Goal: Transaction & Acquisition: Book appointment/travel/reservation

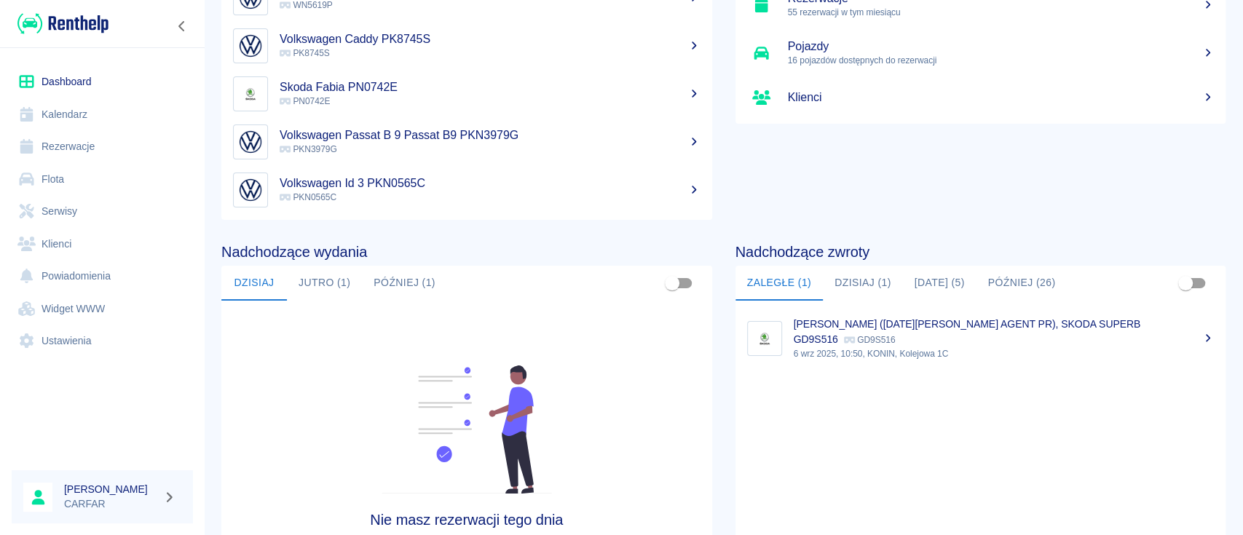
scroll to position [224, 0]
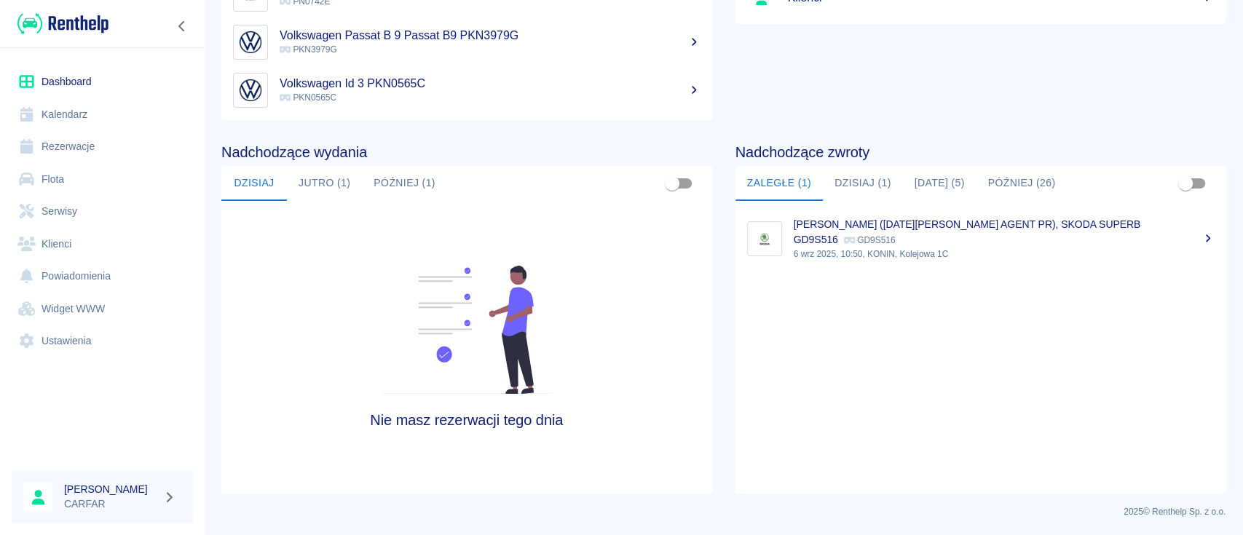
click at [844, 178] on button "Dzisiaj (1)" at bounding box center [863, 183] width 80 height 35
click at [947, 235] on p "15:30, KONIN, Kolejowa 1C" at bounding box center [1004, 238] width 421 height 13
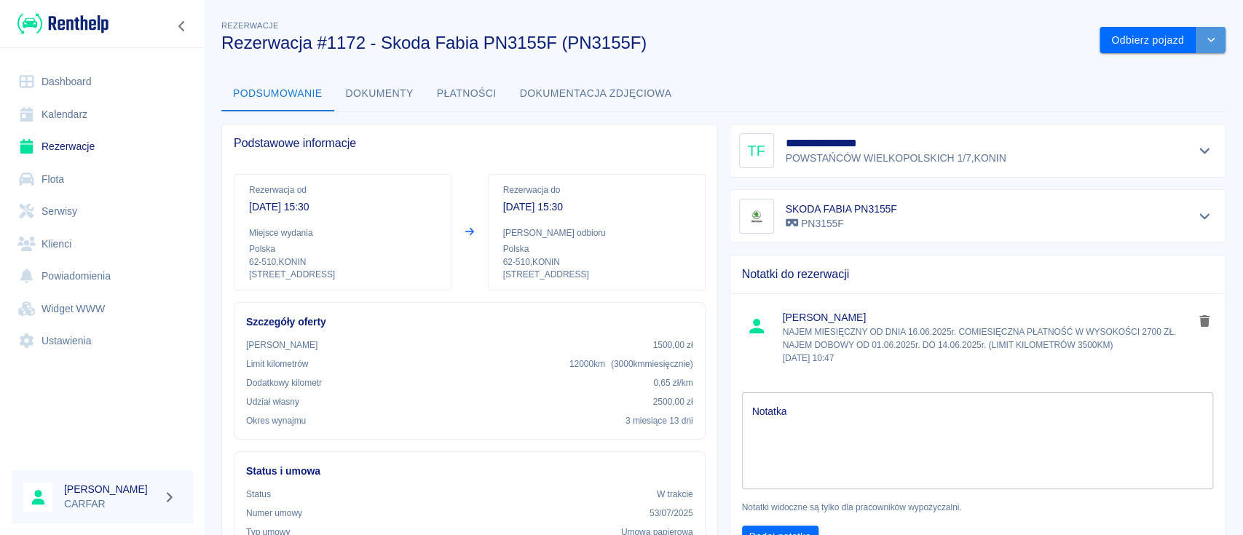
click at [1208, 39] on icon "drop-down" at bounding box center [1211, 40] width 7 height 4
click at [1160, 74] on li "Przedłuż rezerwację" at bounding box center [1147, 71] width 114 height 24
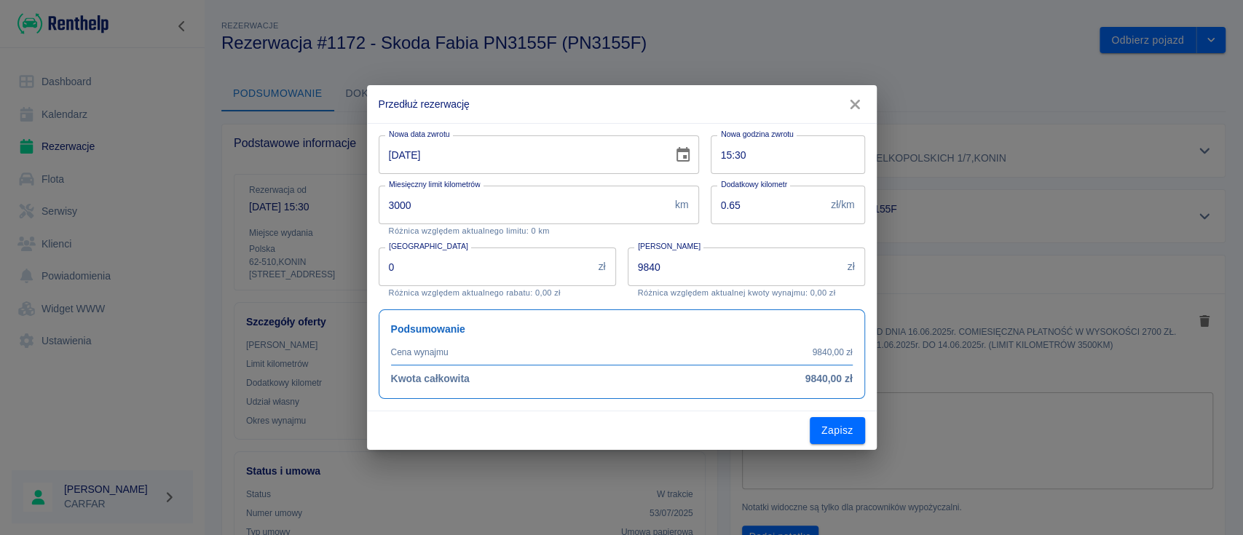
click at [410, 149] on input "14-09-2025" at bounding box center [521, 154] width 284 height 39
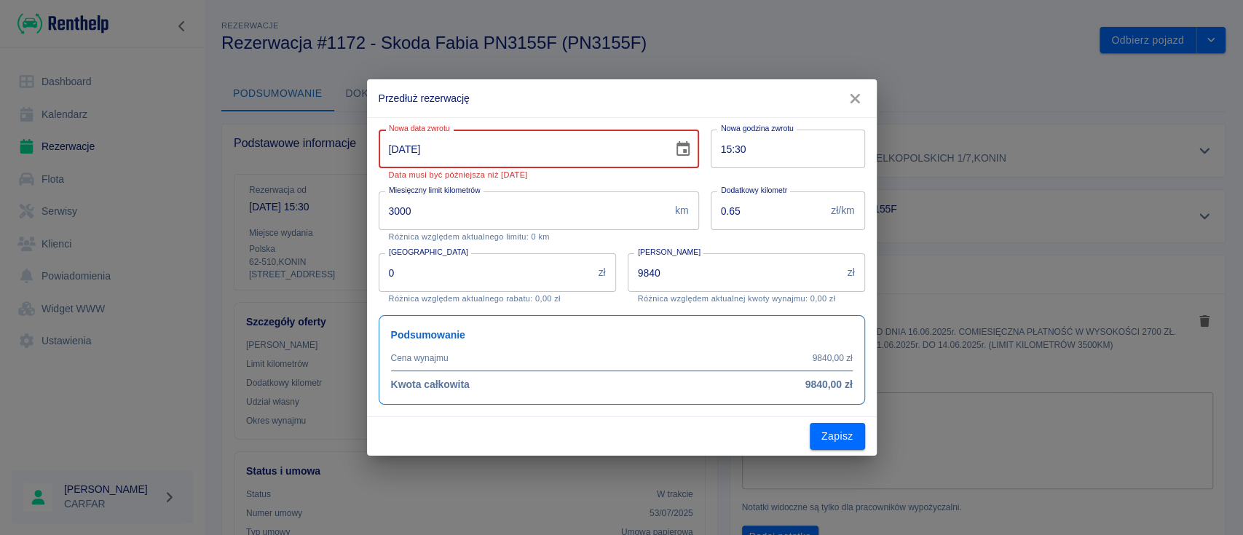
type input "14-10-2025"
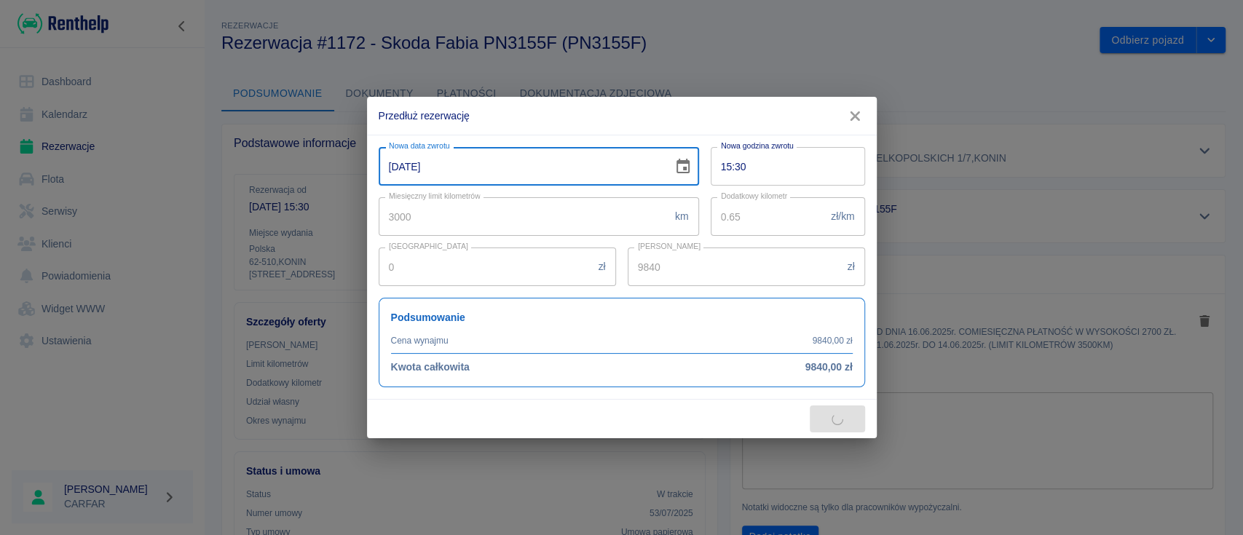
type input "12300"
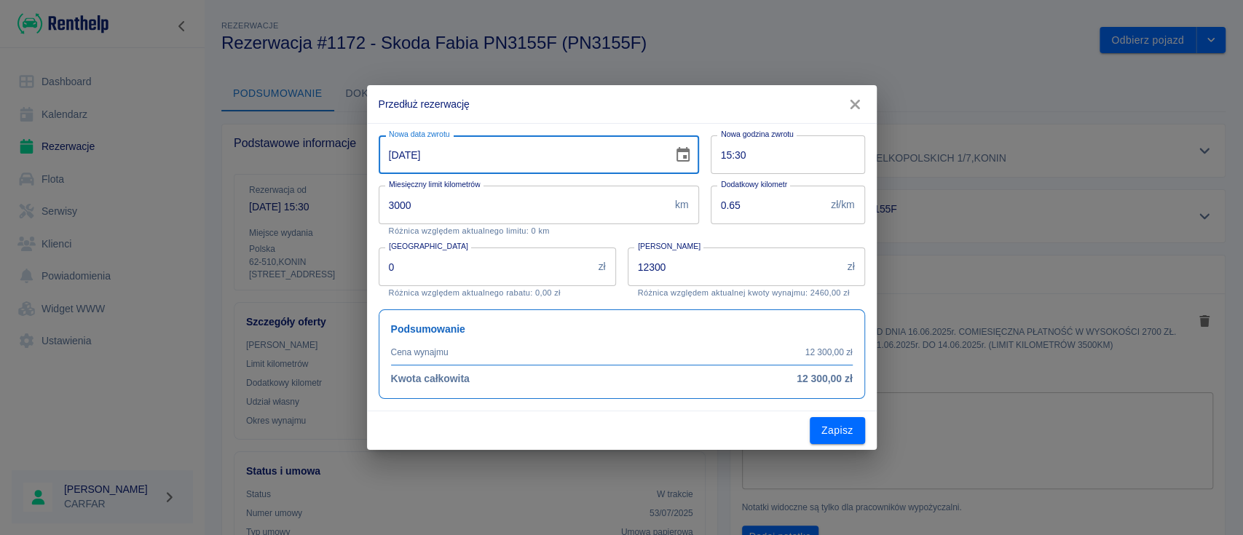
type input "14-10-2025"
click at [851, 103] on icon "button" at bounding box center [855, 104] width 19 height 15
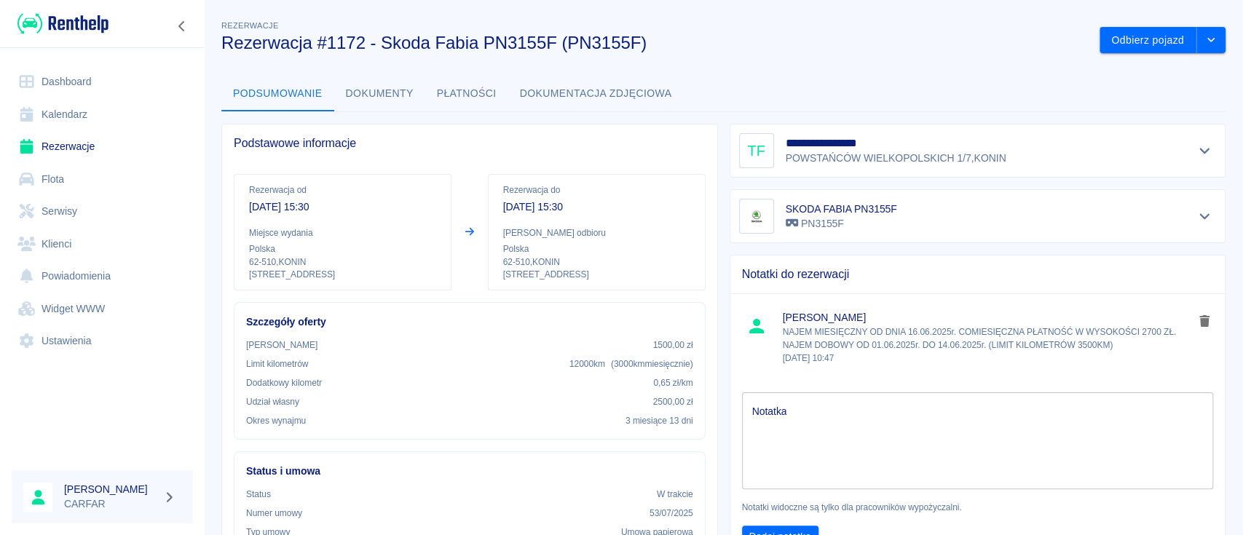
click at [63, 20] on img at bounding box center [62, 24] width 91 height 24
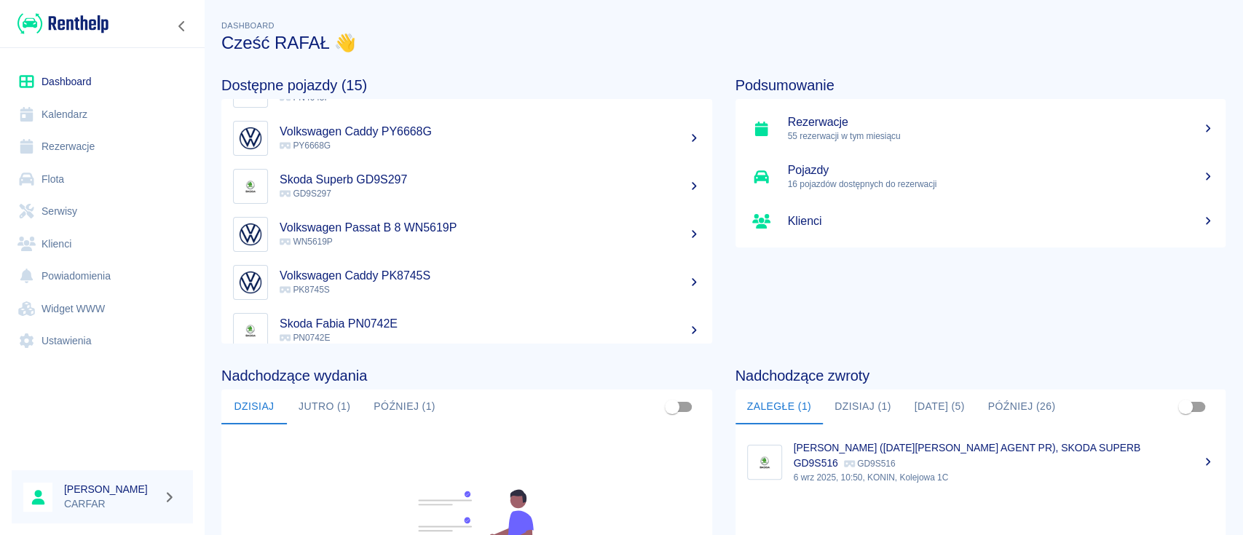
scroll to position [388, 0]
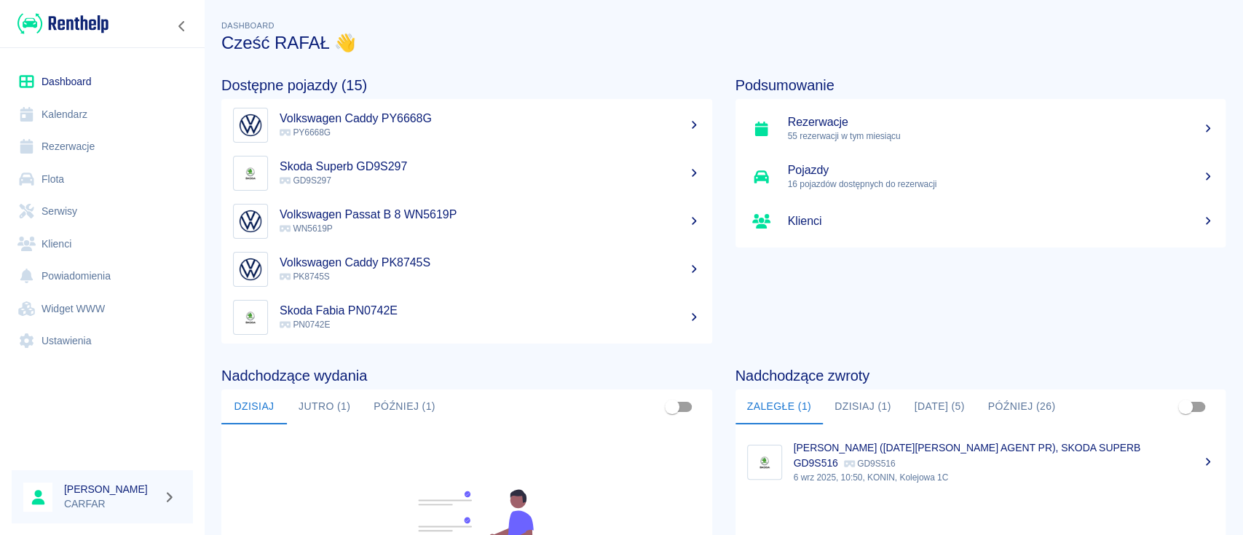
click at [503, 261] on h5 "Volkswagen Caddy PK8745S" at bounding box center [490, 263] width 421 height 15
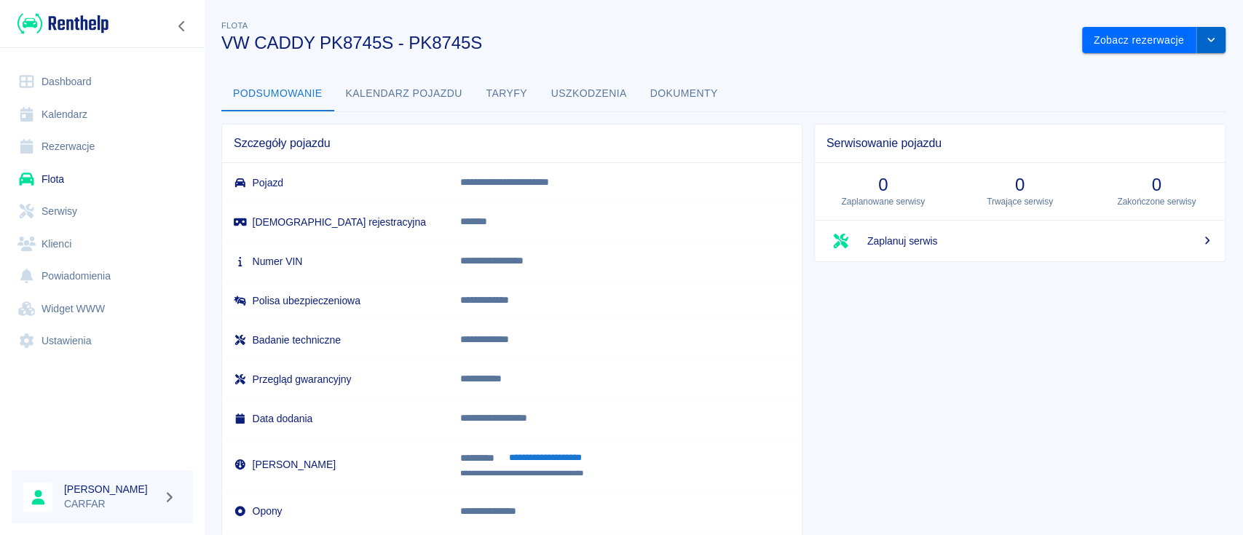
click at [1197, 48] on button "drop-down" at bounding box center [1211, 40] width 29 height 27
click at [955, 47] on h3 "VW CADDY PK8745S - PK8745S" at bounding box center [645, 43] width 849 height 20
click at [1136, 38] on button "Zobacz rezerwacje" at bounding box center [1139, 40] width 114 height 27
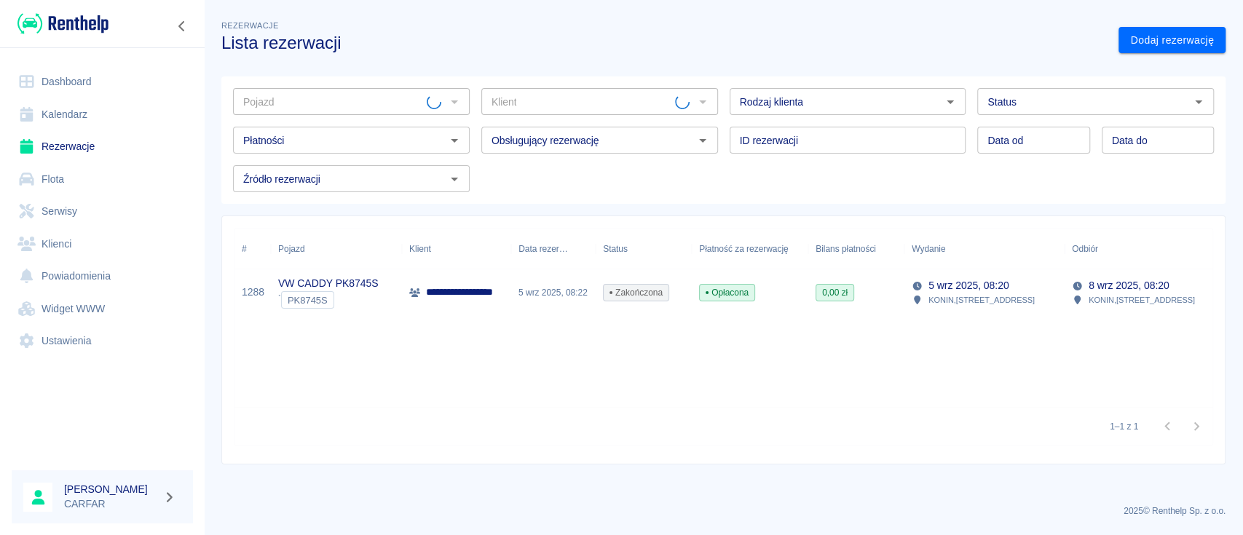
type input "VW CADDY PK8745S - PK8745S"
click at [79, 82] on link "Dashboard" at bounding box center [102, 82] width 181 height 33
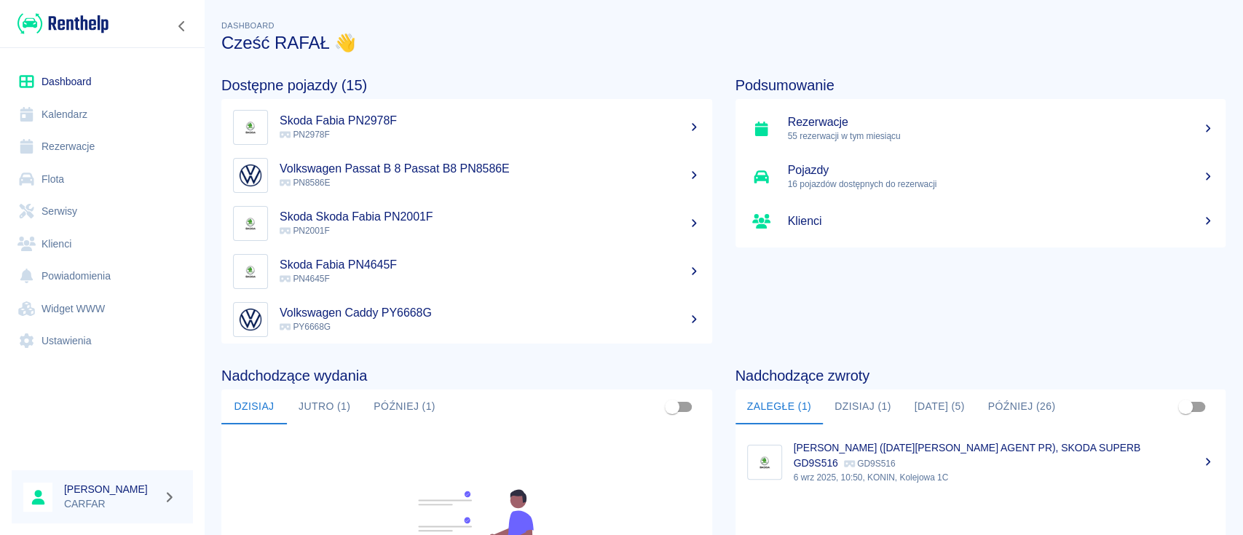
scroll to position [224, 0]
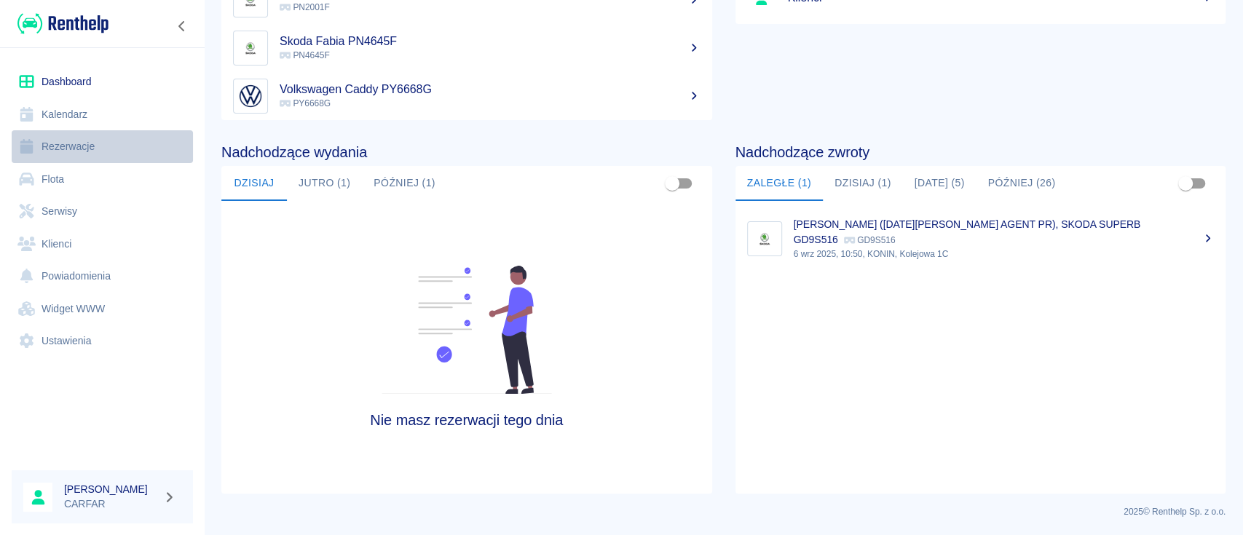
click at [76, 156] on link "Rezerwacje" at bounding box center [102, 146] width 181 height 33
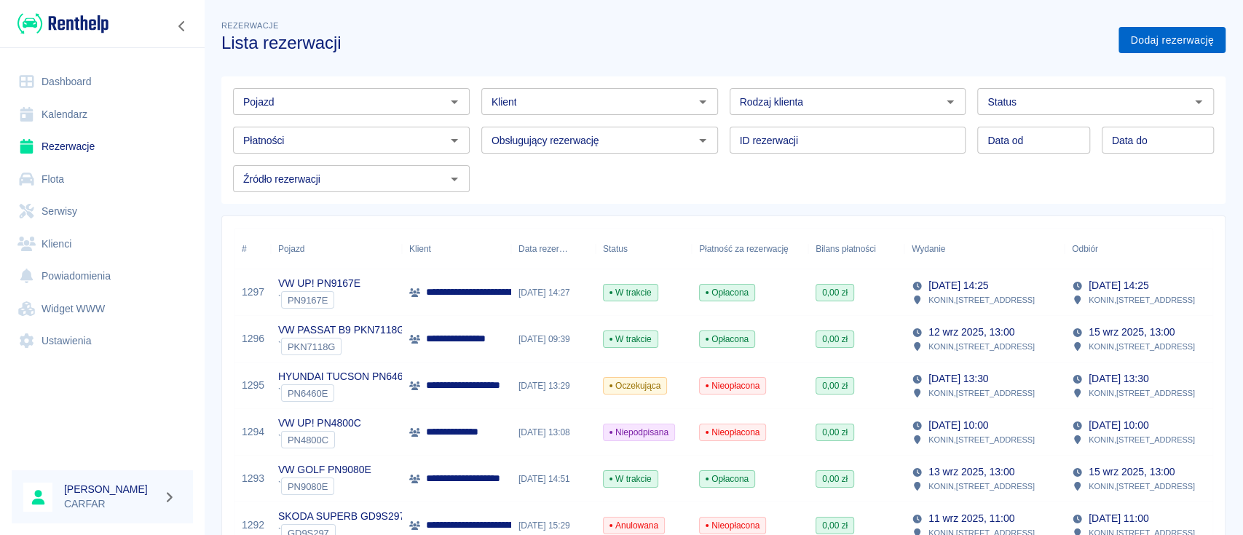
click at [1154, 36] on link "Dodaj rezerwację" at bounding box center [1172, 40] width 107 height 27
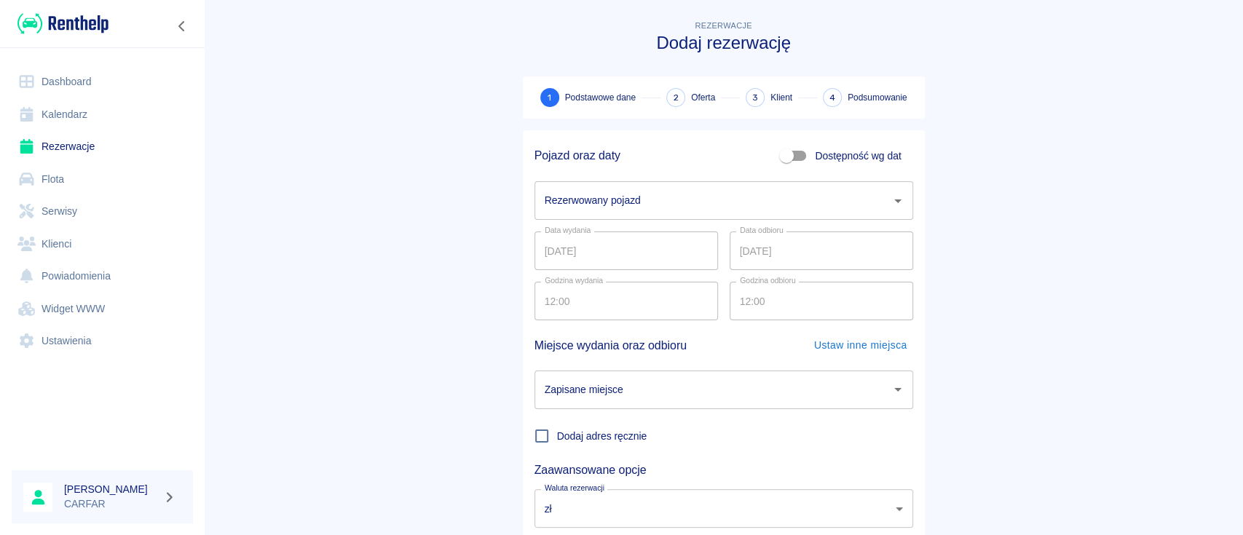
click at [629, 197] on input "Rezerwowany pojazd" at bounding box center [713, 200] width 344 height 25
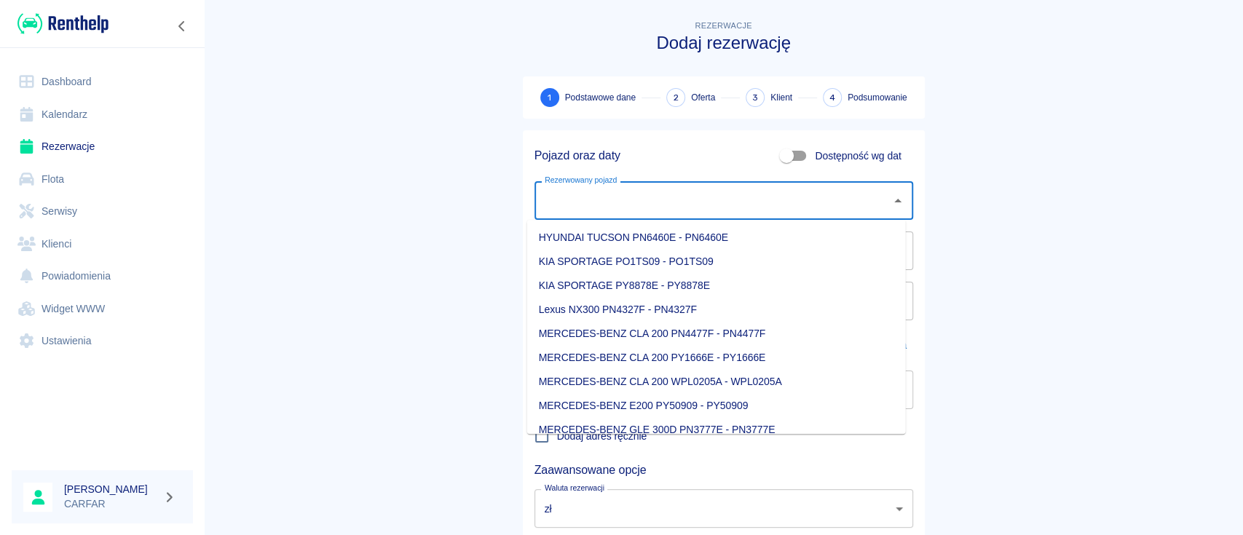
type input "p"
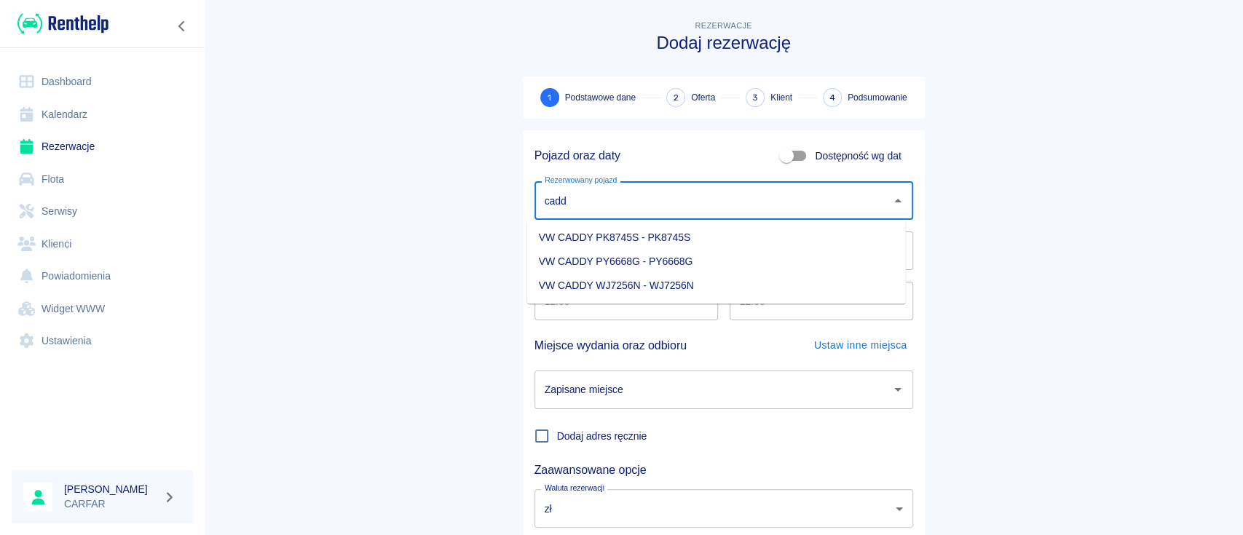
click at [688, 237] on li "VW CADDY PK8745S - PK8745S" at bounding box center [716, 238] width 379 height 24
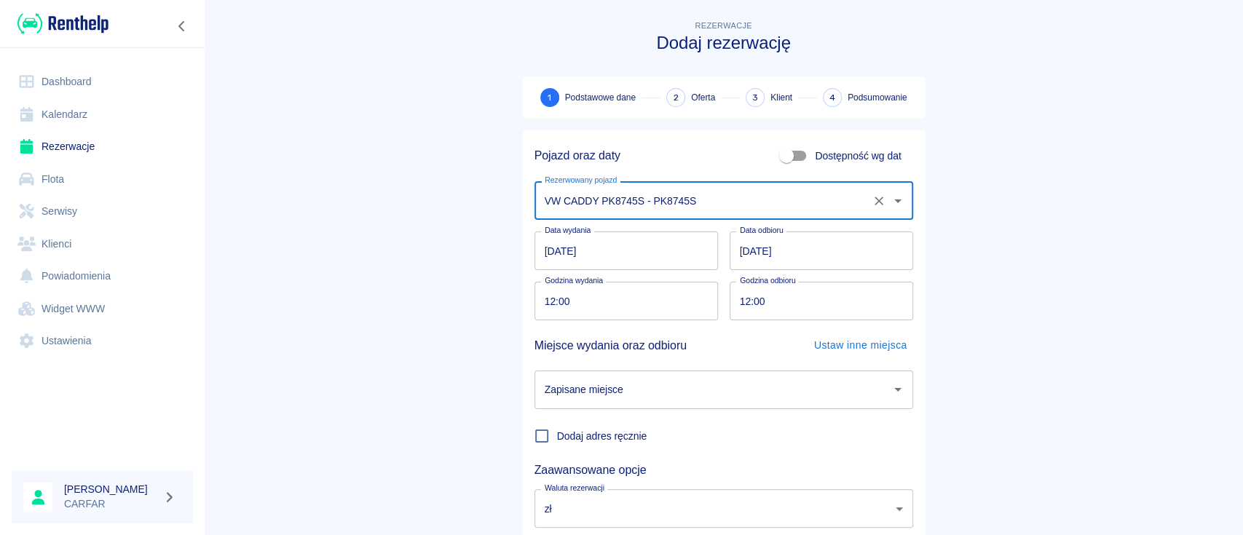
type input "VW CADDY PK8745S - PK8745S"
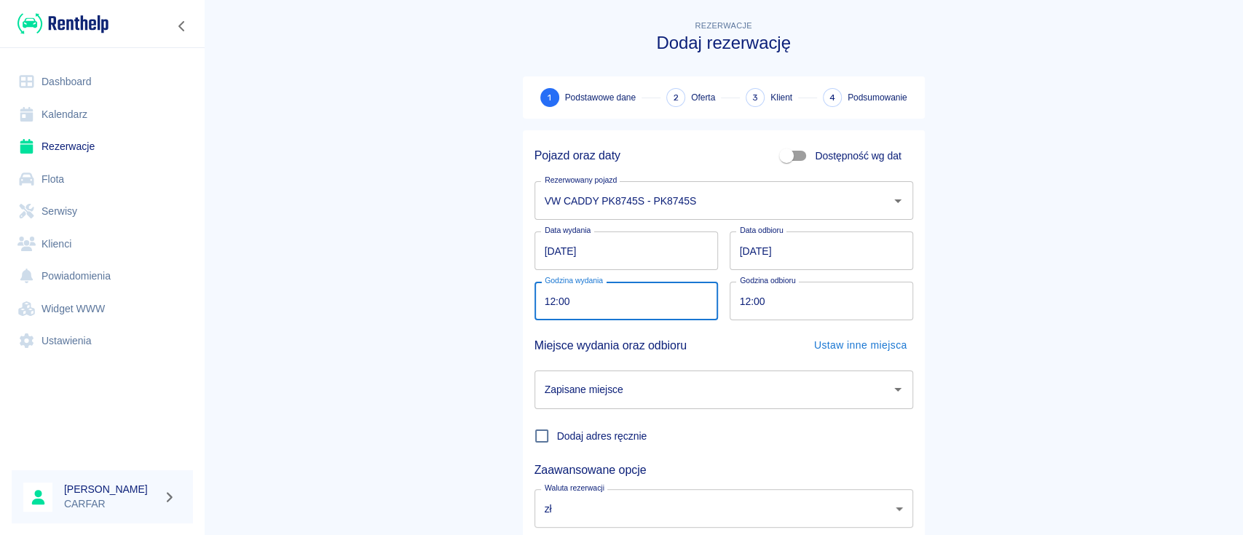
click at [542, 304] on input "12:00" at bounding box center [621, 301] width 173 height 39
type input "11:45"
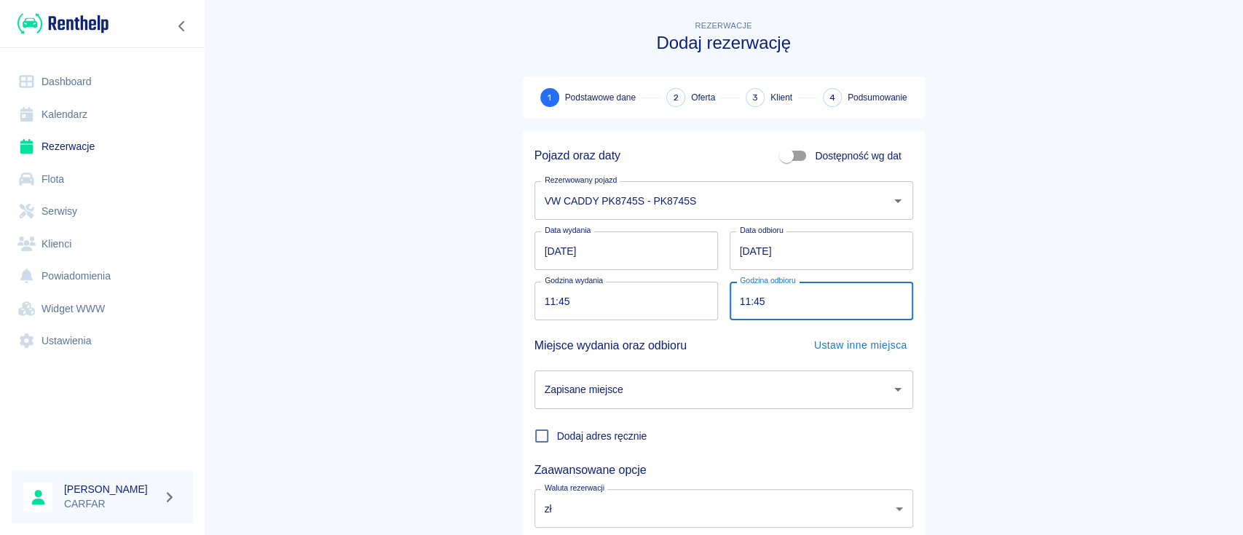
type input "11:45"
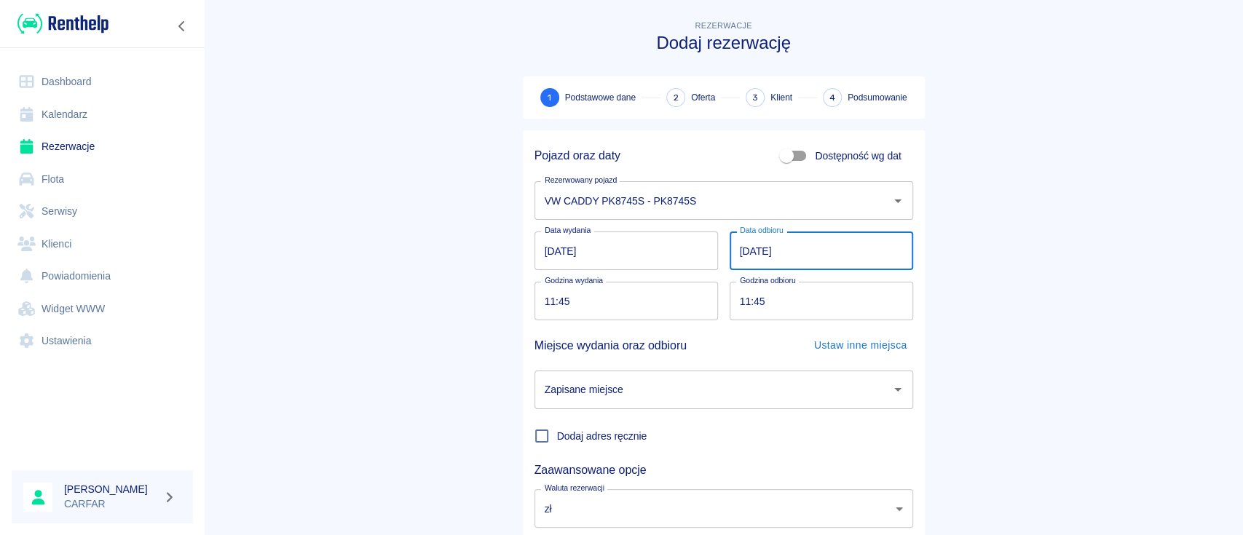
click at [737, 249] on input "15.09.2025" at bounding box center [822, 251] width 184 height 39
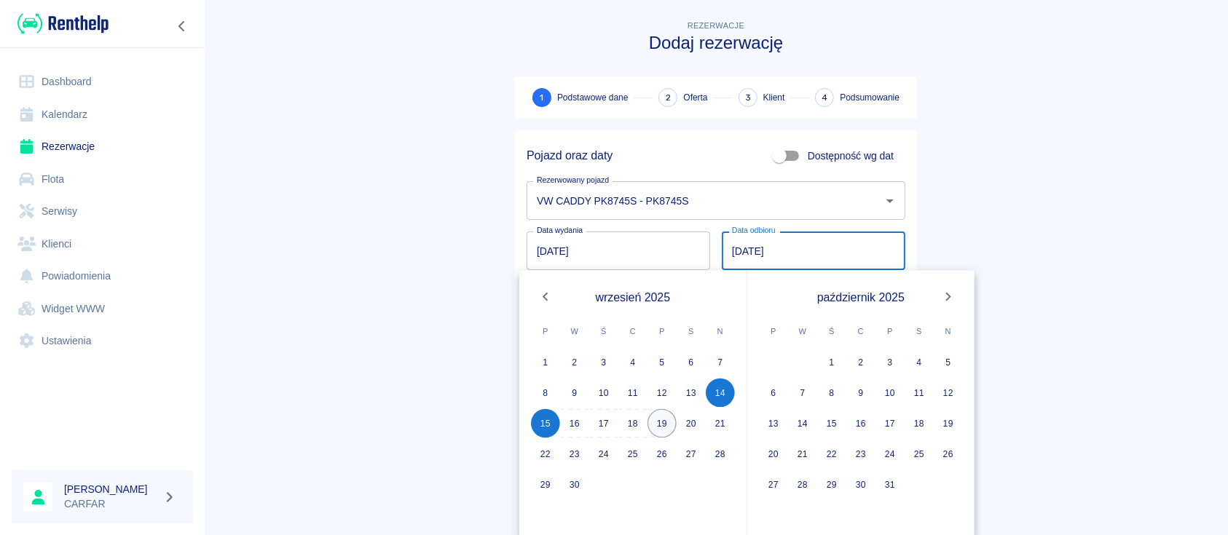
click at [671, 423] on button "19" at bounding box center [661, 423] width 29 height 29
type input "19.09.2025"
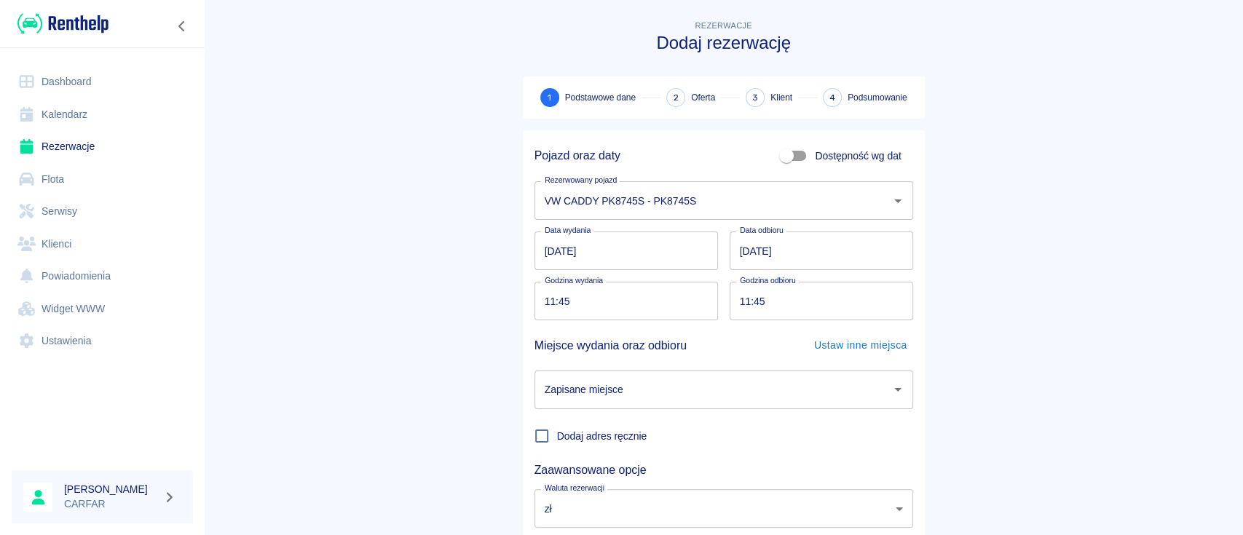
click at [1122, 259] on main "Rezerwacje Dodaj rezerwację 1 Podstawowe dane 2 Oferta 3 Klient 4 Podsumowanie …" at bounding box center [723, 303] width 1039 height 572
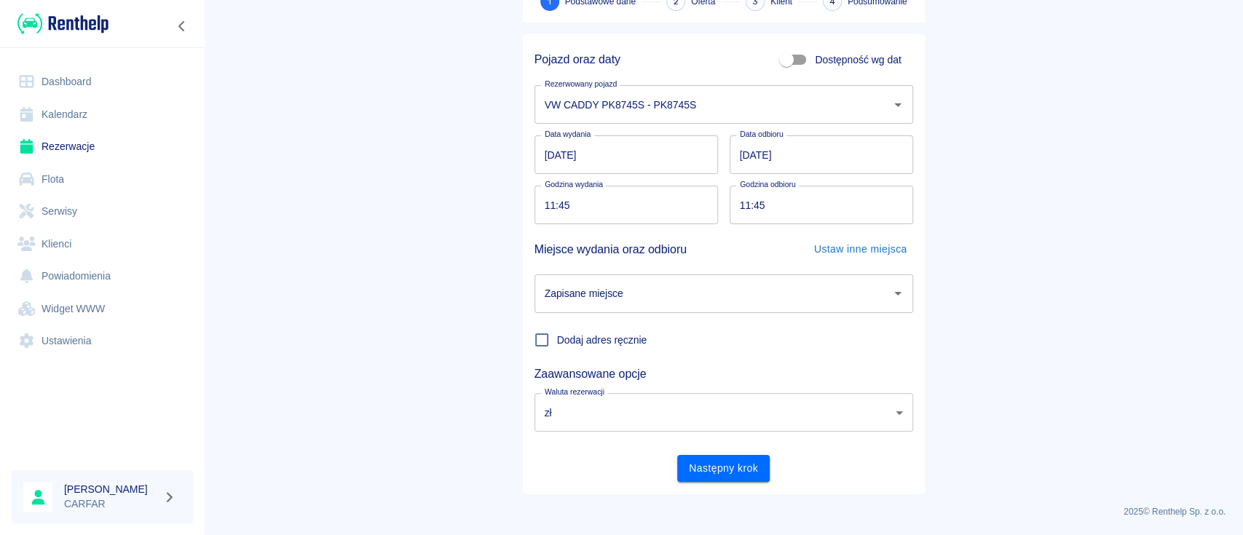
click at [817, 286] on input "Zapisane miejsce" at bounding box center [713, 293] width 344 height 25
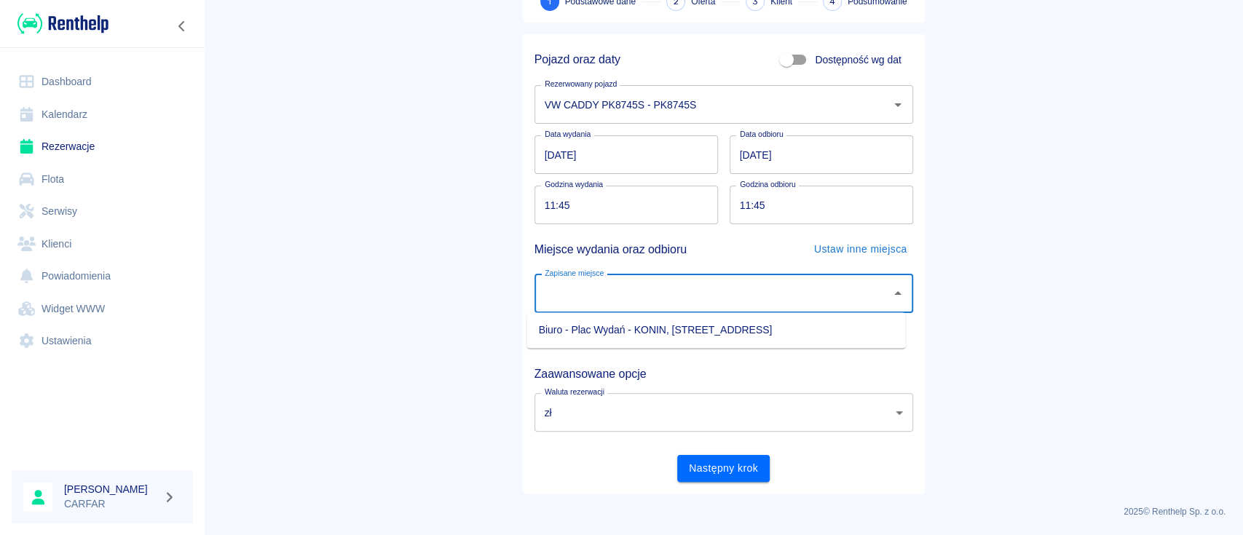
click at [714, 335] on li "Biuro - Plac Wydań - KONIN, Kolejowa 1C" at bounding box center [716, 330] width 379 height 24
type input "Biuro - Plac Wydań - KONIN, Kolejowa 1C"
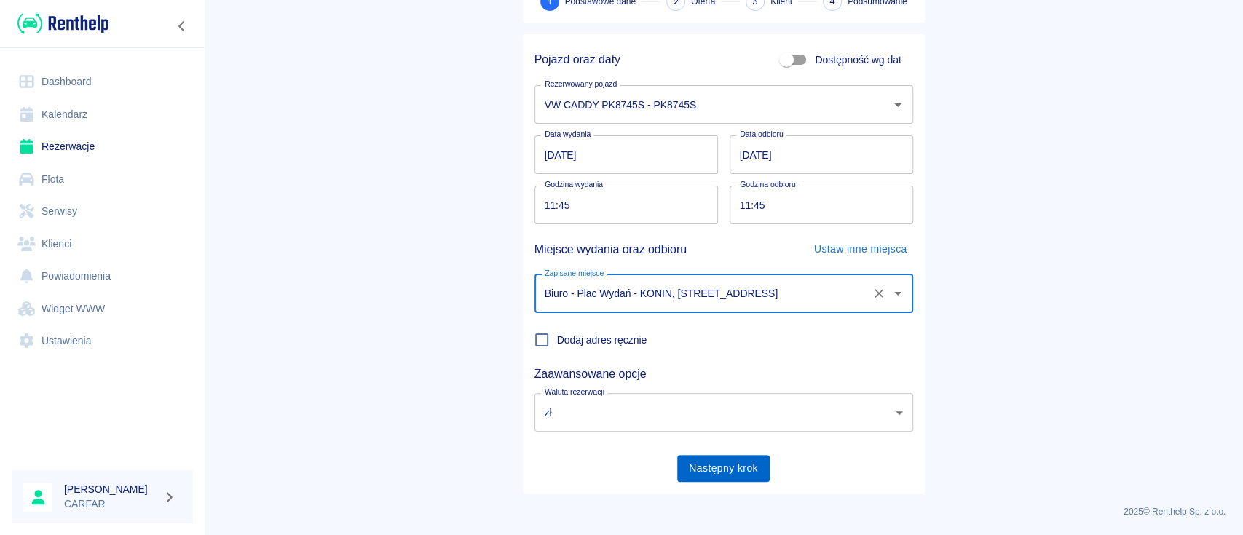
click at [718, 467] on button "Następny krok" at bounding box center [723, 468] width 92 height 27
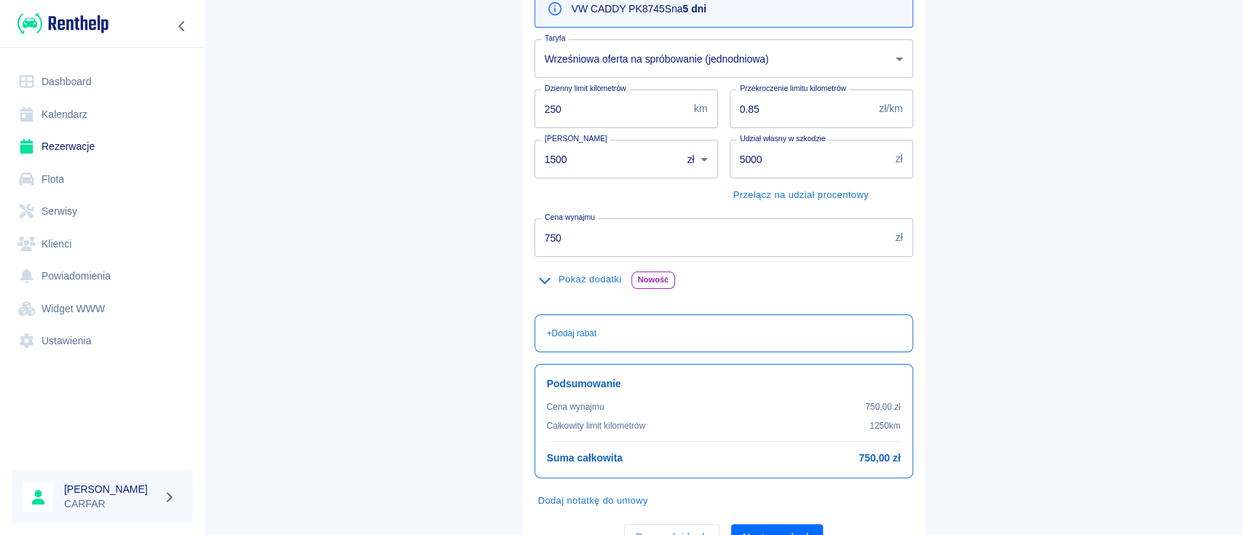
scroll to position [149, 0]
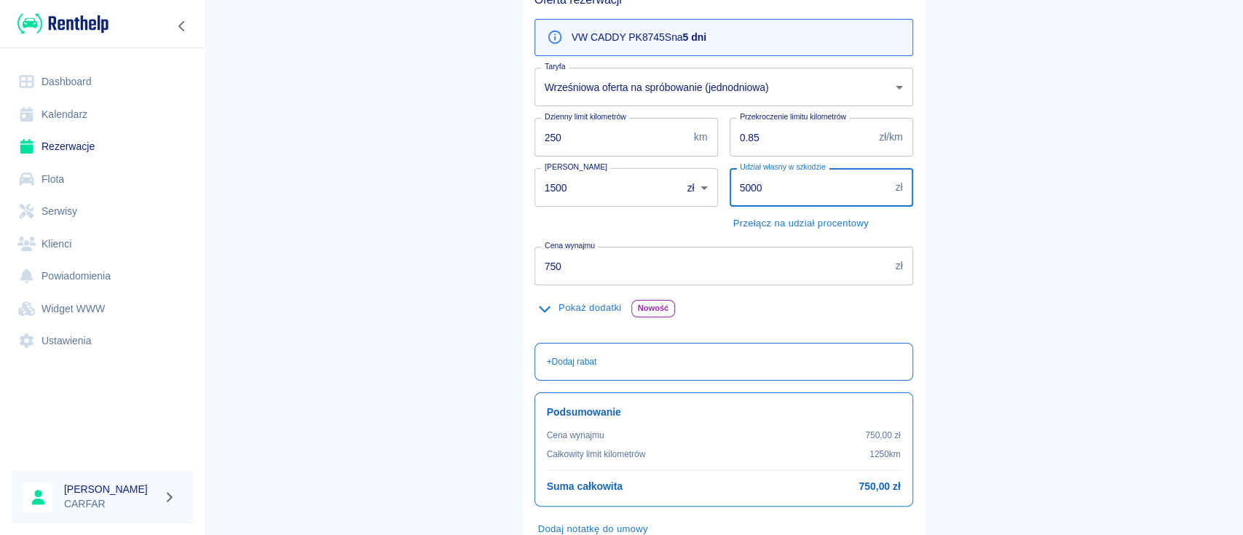
drag, startPoint x: 776, startPoint y: 192, endPoint x: 714, endPoint y: 191, distance: 61.9
click at [718, 191] on div "Udział własny w szkodzie 5000 zł Udział własny w szkodzie Przełącz na udział pr…" at bounding box center [815, 196] width 195 height 79
click at [961, 218] on main "Rezerwacje Dodaj rezerwację Podstawowe dane 2 Oferta 3 Klient 4 Podsumowanie Of…" at bounding box center [723, 229] width 1039 height 723
drag, startPoint x: 647, startPoint y: 195, endPoint x: 570, endPoint y: 189, distance: 78.1
click at [578, 190] on div "Oferta rezerwacji VW CADDY PK8745S na 5 dni Taryfa Wrześniowa oferta na spróbow…" at bounding box center [718, 280] width 390 height 598
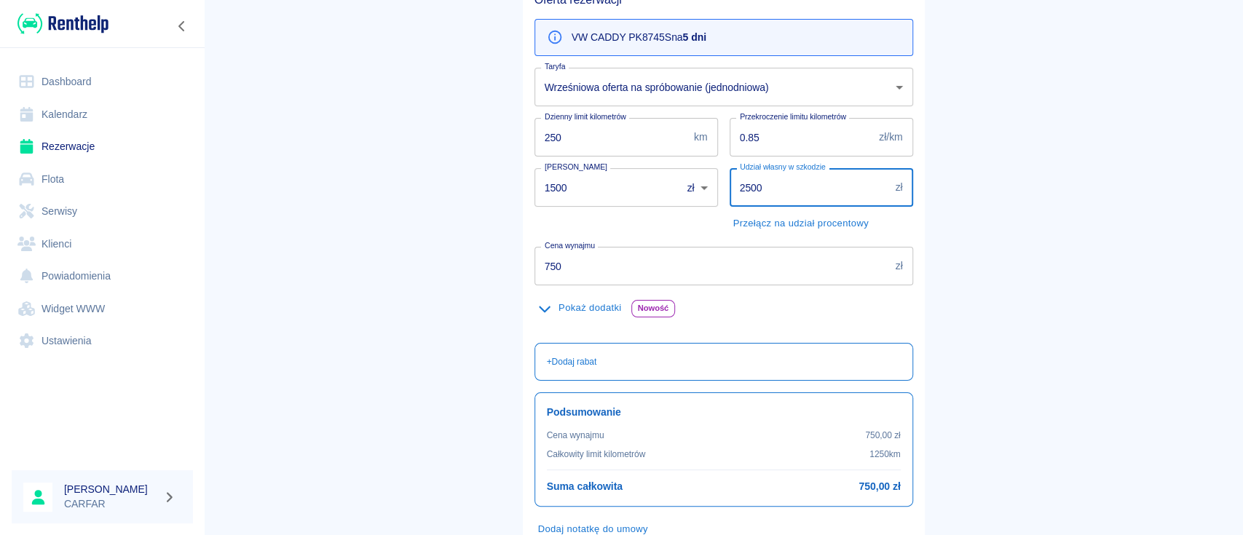
type input "2500"
click at [1025, 253] on main "Rezerwacje Dodaj rezerwację Podstawowe dane 2 Oferta 3 Klient 4 Podsumowanie Of…" at bounding box center [723, 229] width 1039 height 723
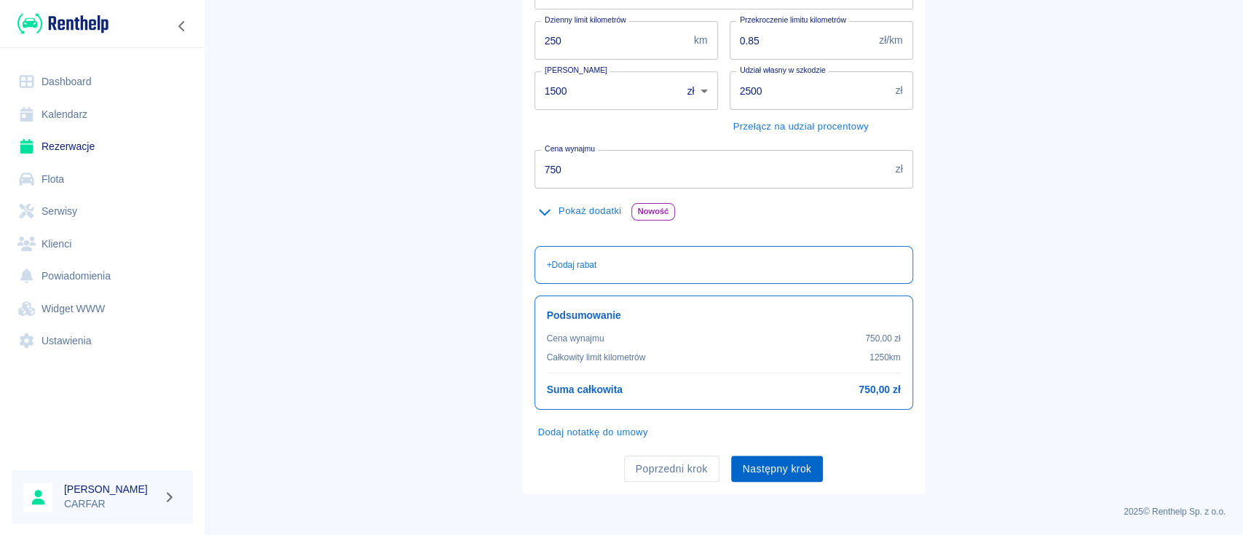
click at [803, 463] on button "Następny krok" at bounding box center [777, 469] width 92 height 27
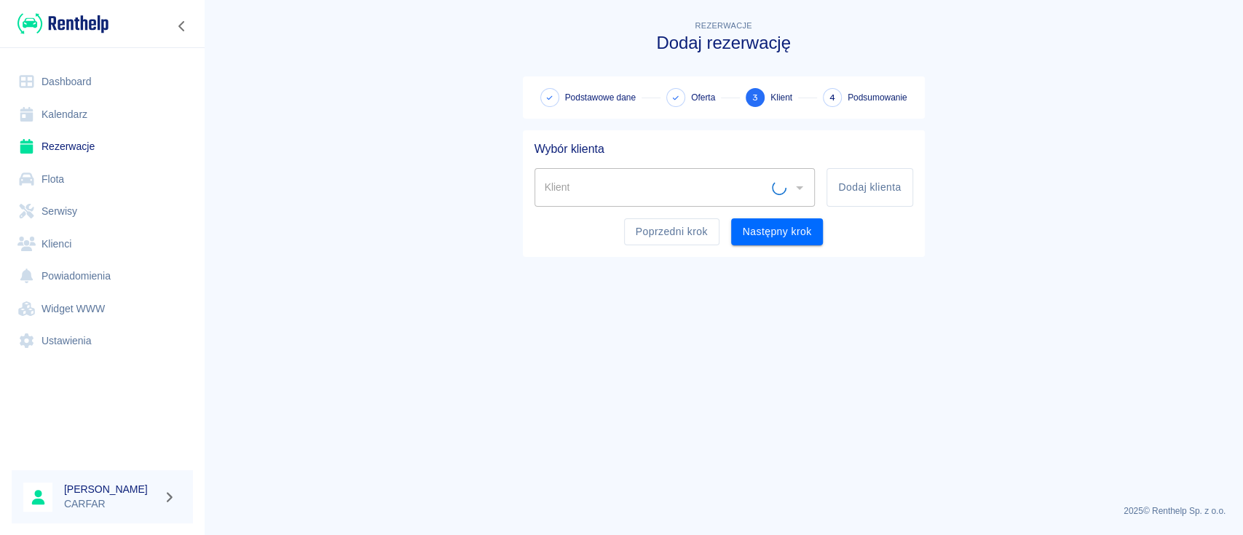
scroll to position [0, 0]
click at [867, 185] on button "Dodaj klienta" at bounding box center [870, 187] width 86 height 39
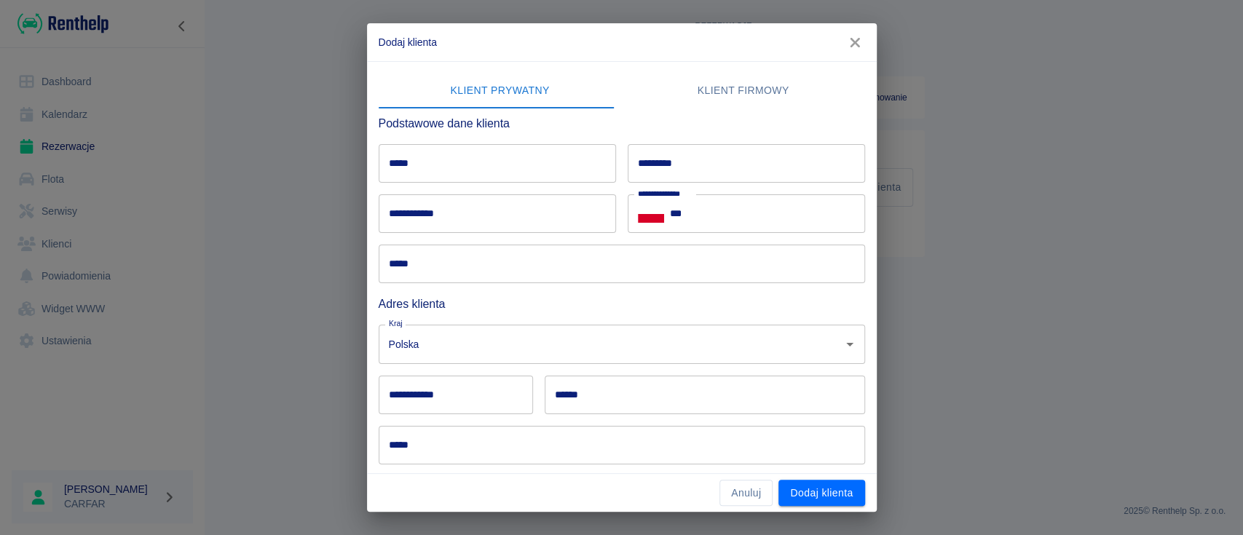
click at [478, 174] on input "*****" at bounding box center [497, 163] width 237 height 39
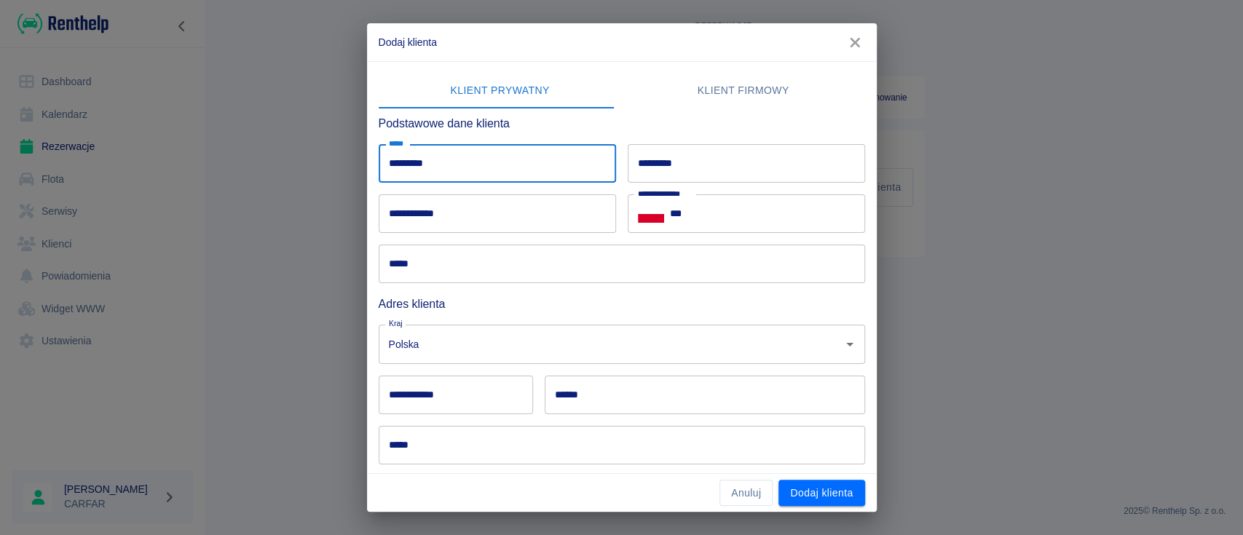
type input "*********"
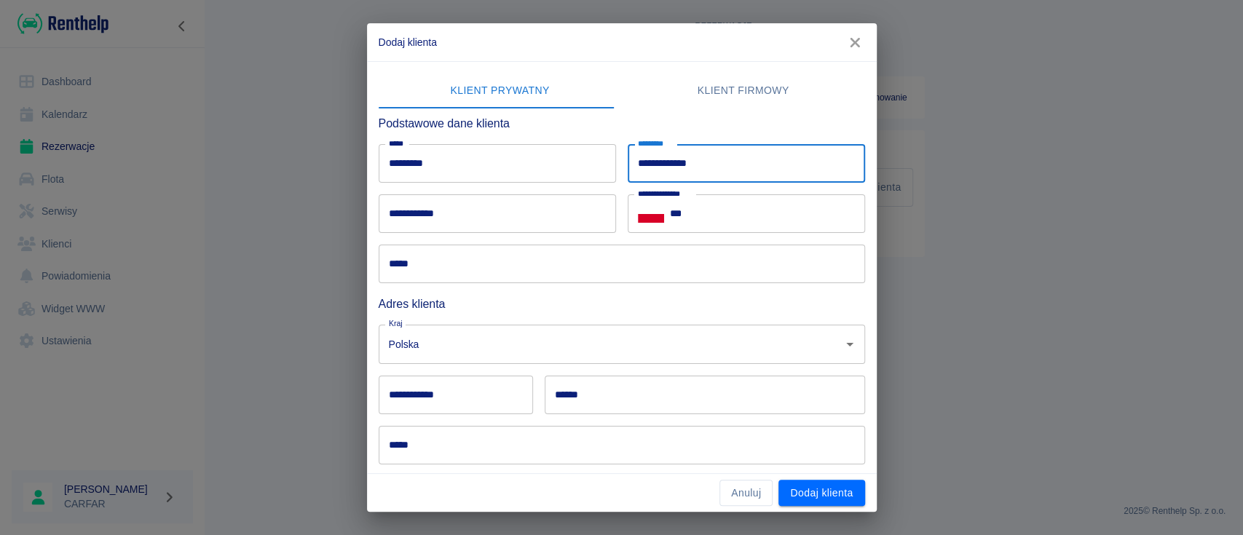
type input "**********"
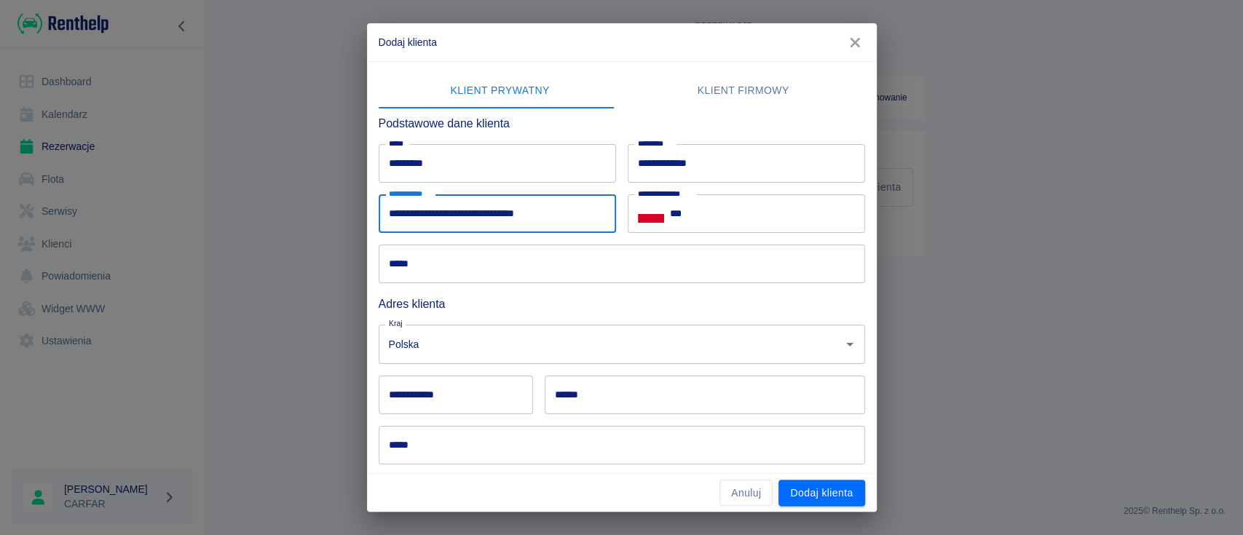
type input "**********"
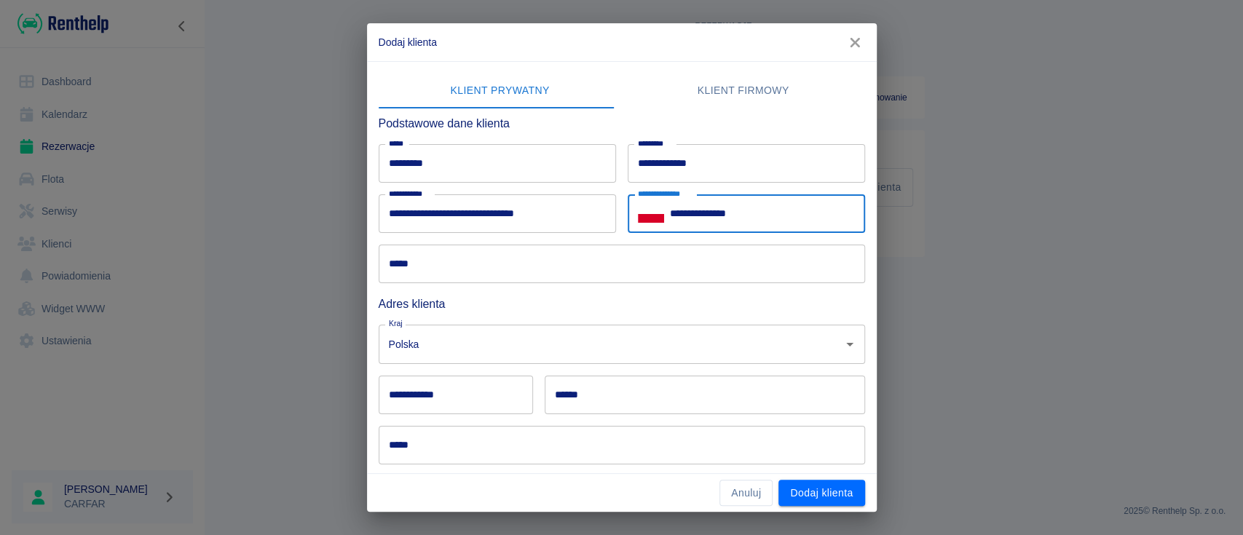
type input "**********"
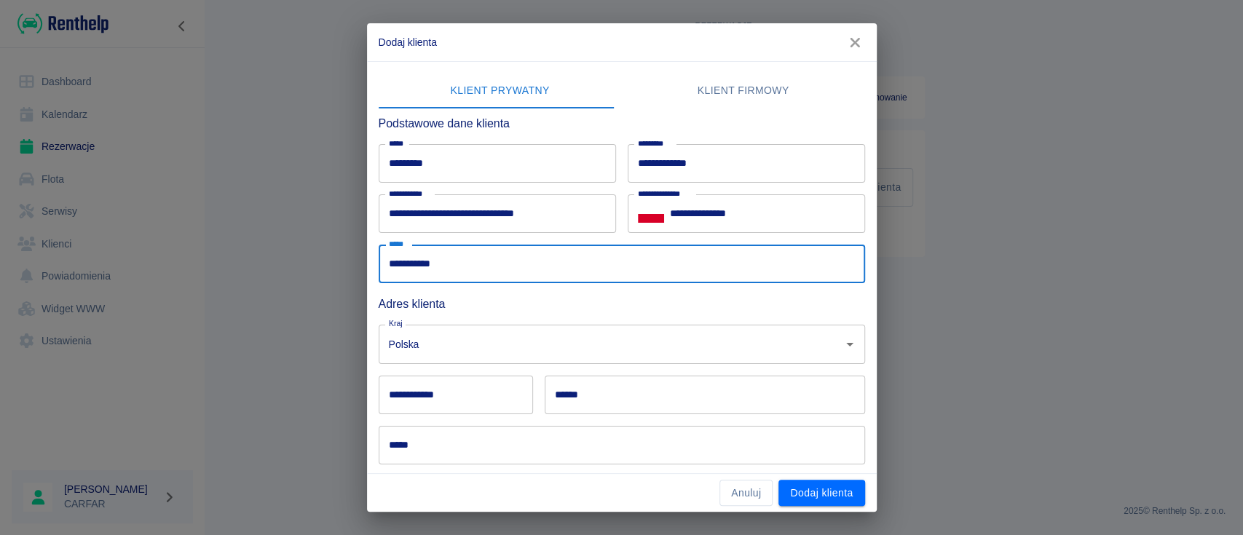
type input "**********"
click at [606, 306] on h6 "Adres klienta" at bounding box center [622, 304] width 487 height 18
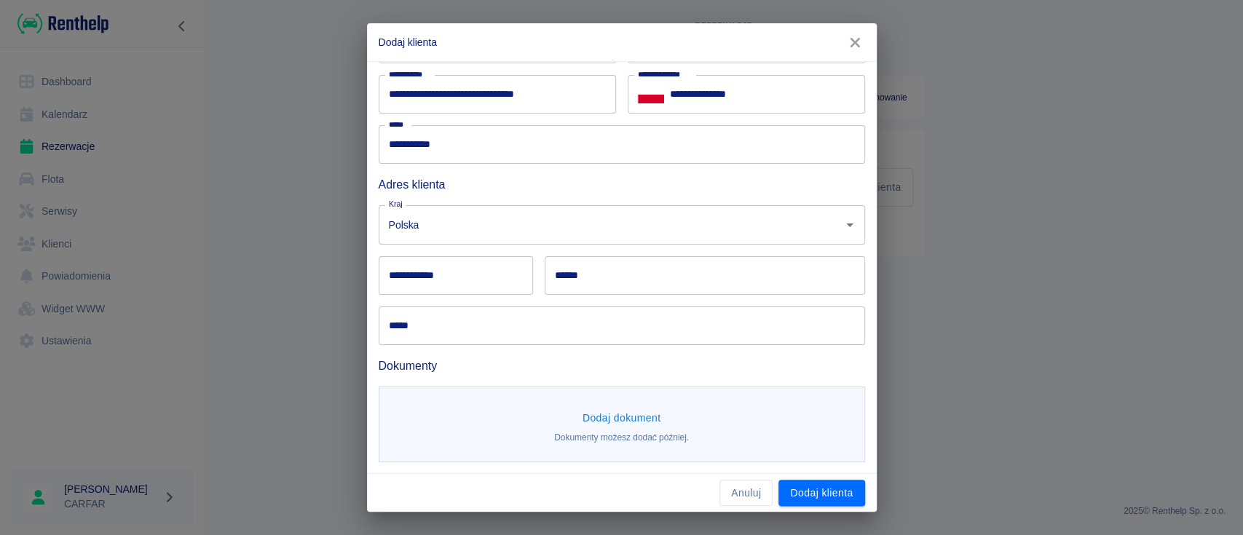
scroll to position [120, 0]
click at [484, 277] on input "**********" at bounding box center [456, 275] width 154 height 39
type input "******"
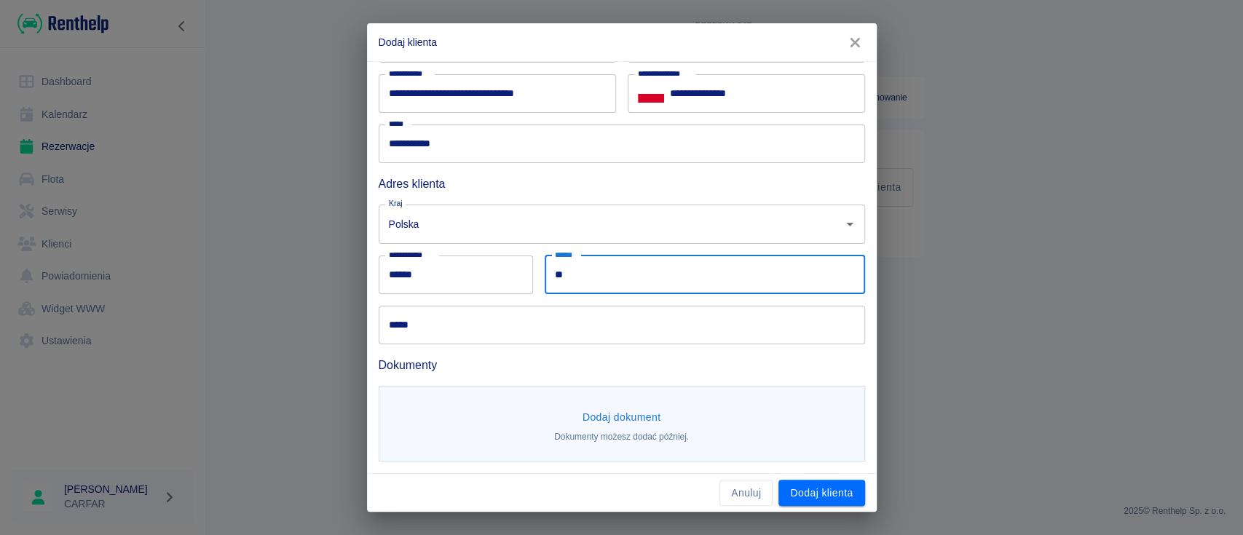
type input "*"
type input "*******"
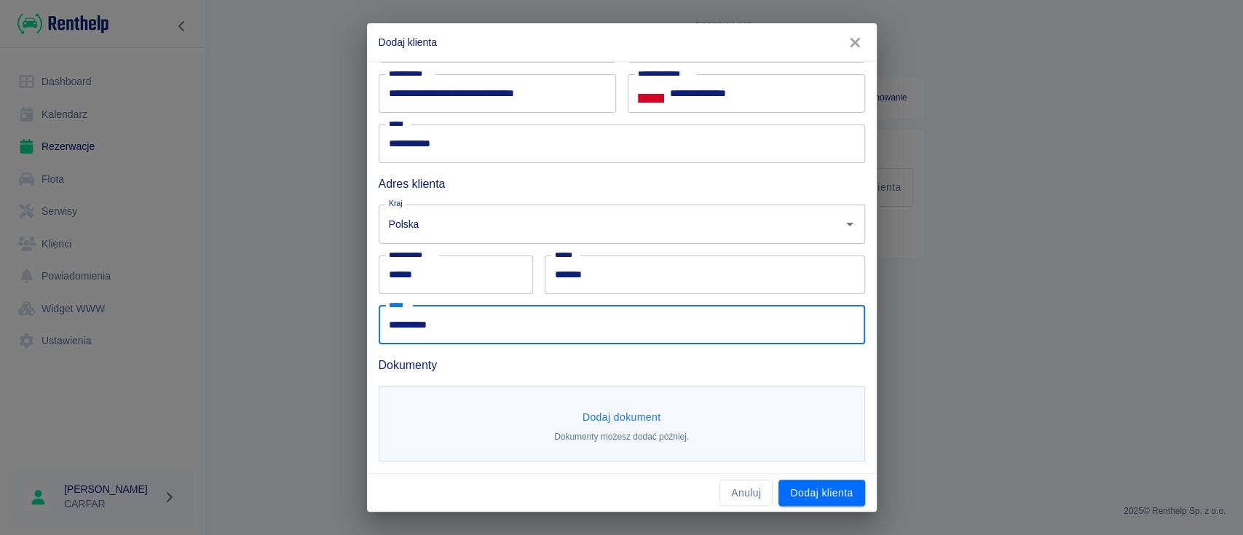
type input "**********"
click at [626, 414] on button "Dodaj dokument" at bounding box center [622, 417] width 90 height 27
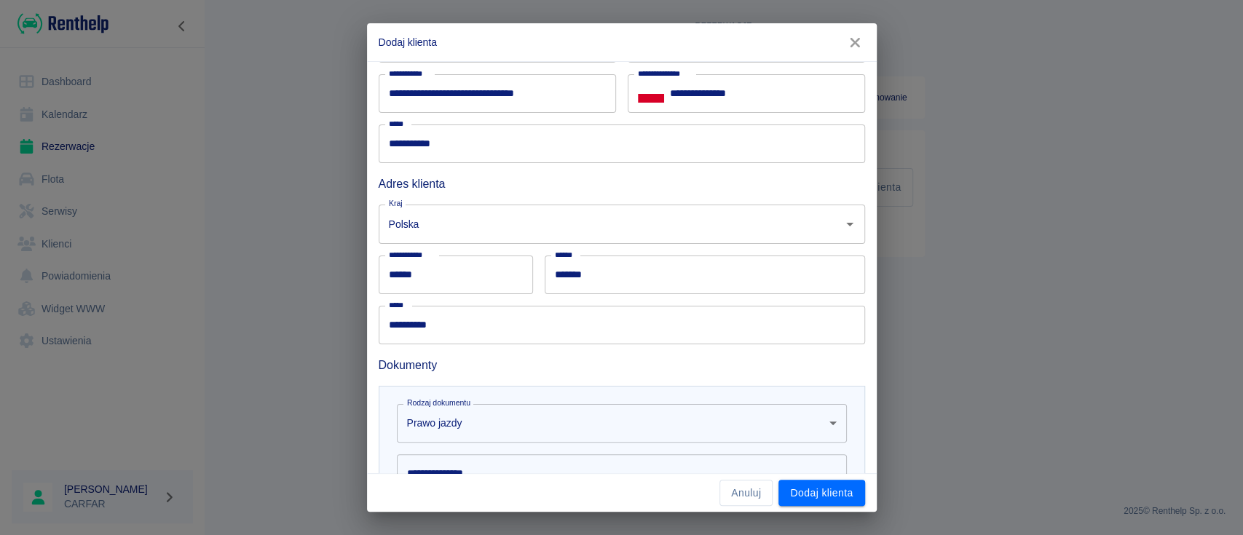
scroll to position [315, 0]
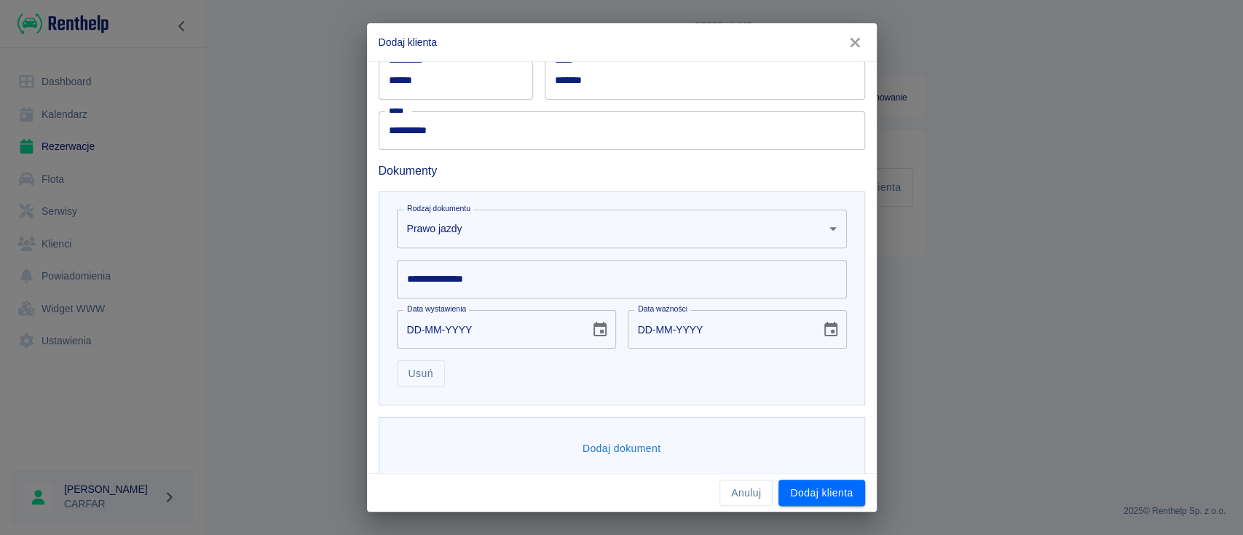
click at [581, 224] on body "**********" at bounding box center [621, 267] width 1243 height 535
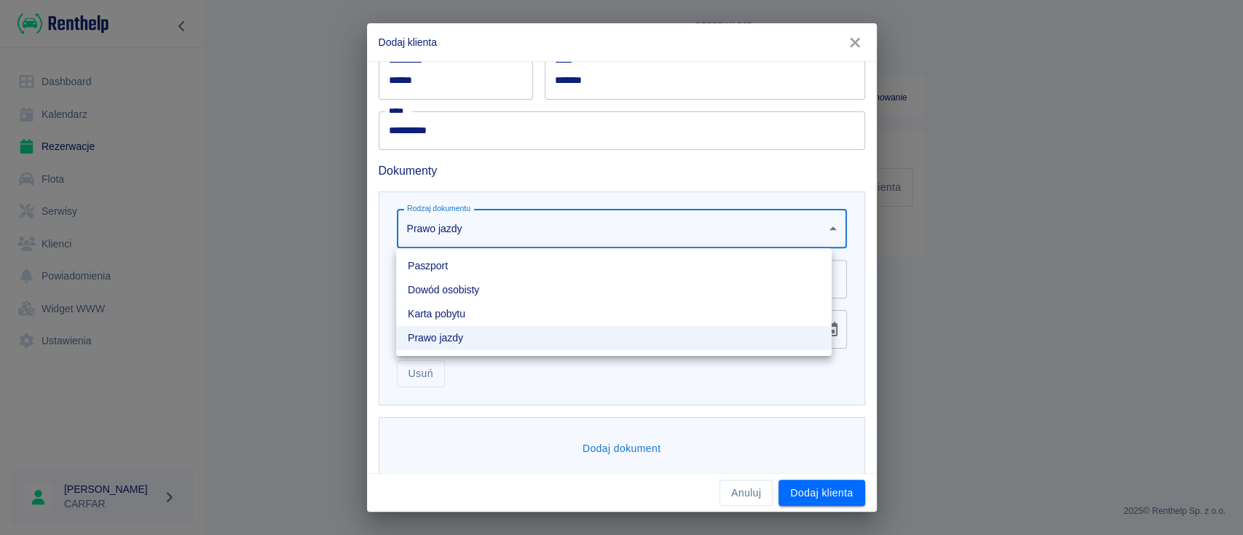
click at [487, 294] on li "Dowód osobisty" at bounding box center [614, 290] width 436 height 24
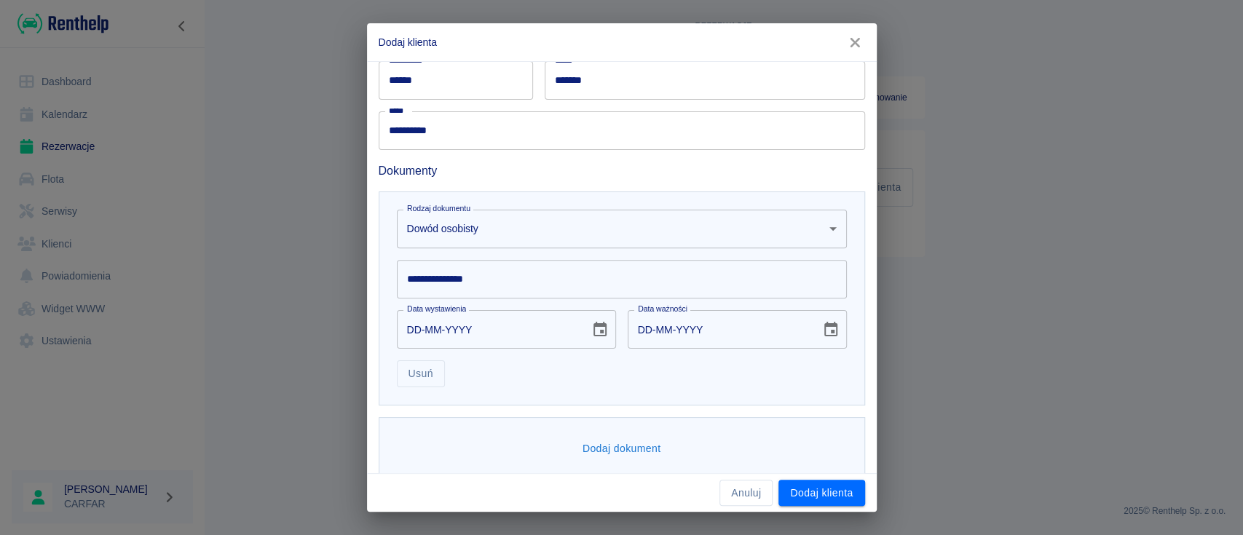
click at [491, 280] on input "**********" at bounding box center [622, 279] width 450 height 39
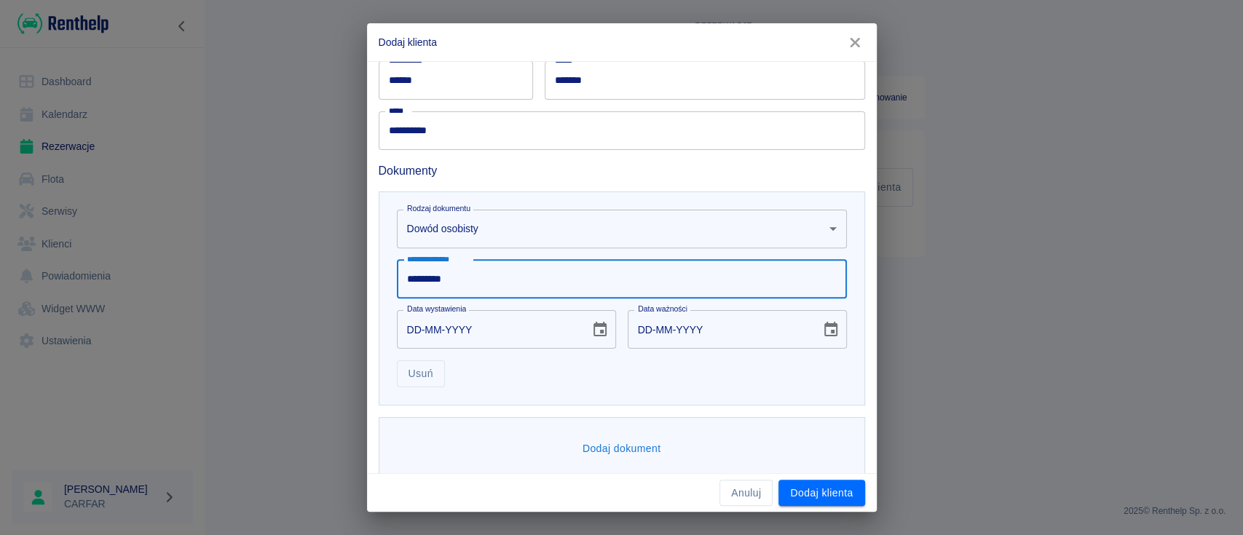
type input "*********"
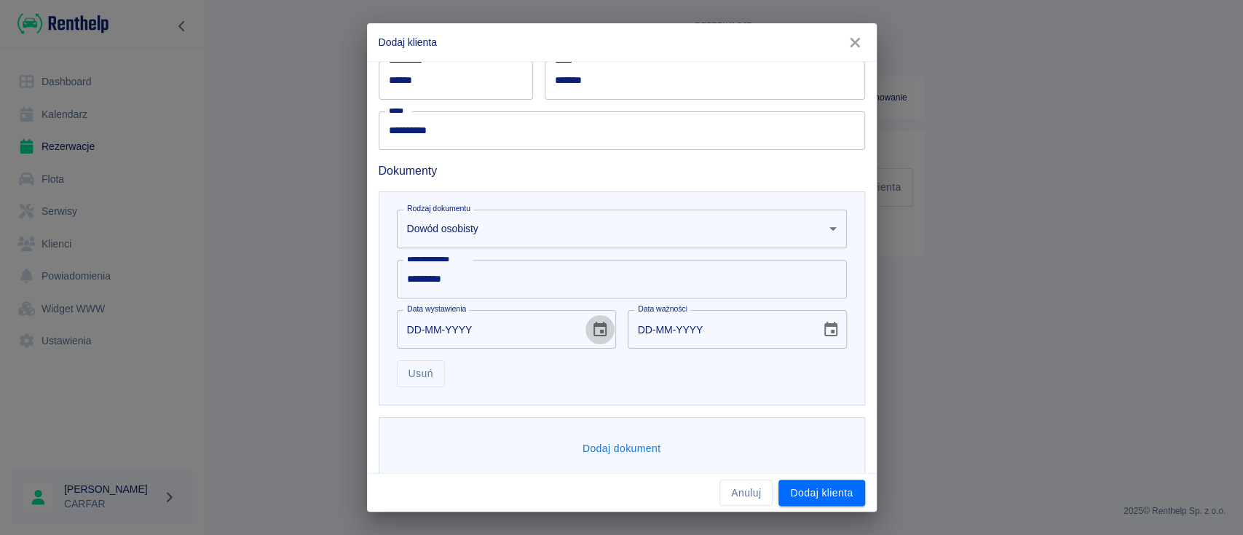
click at [598, 331] on icon "Choose date" at bounding box center [600, 329] width 13 height 15
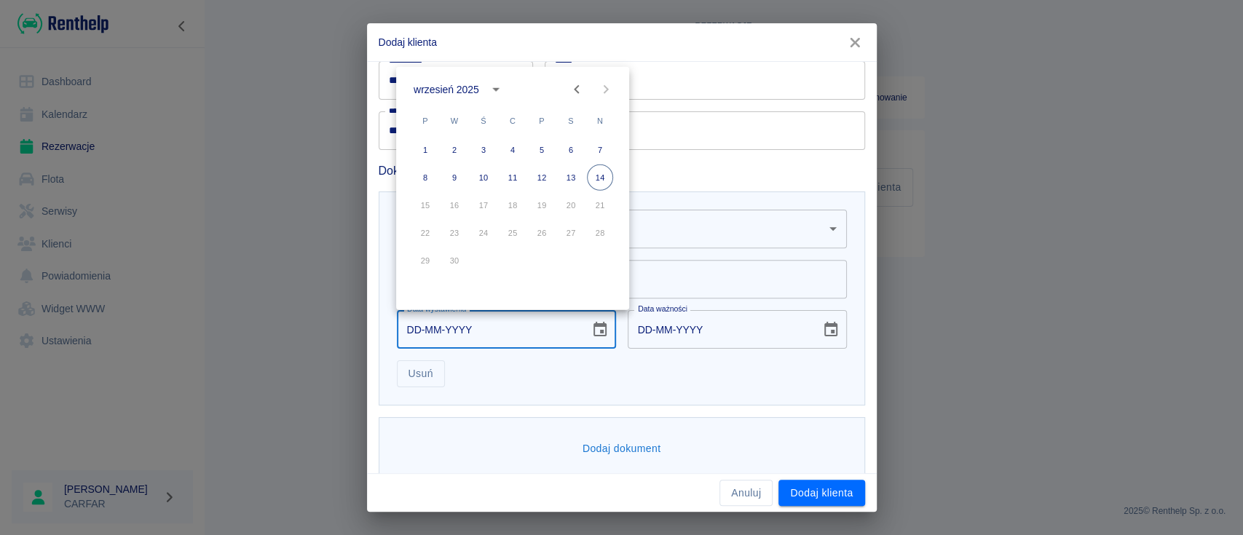
click at [471, 87] on div "wrzesień 2025" at bounding box center [447, 89] width 66 height 15
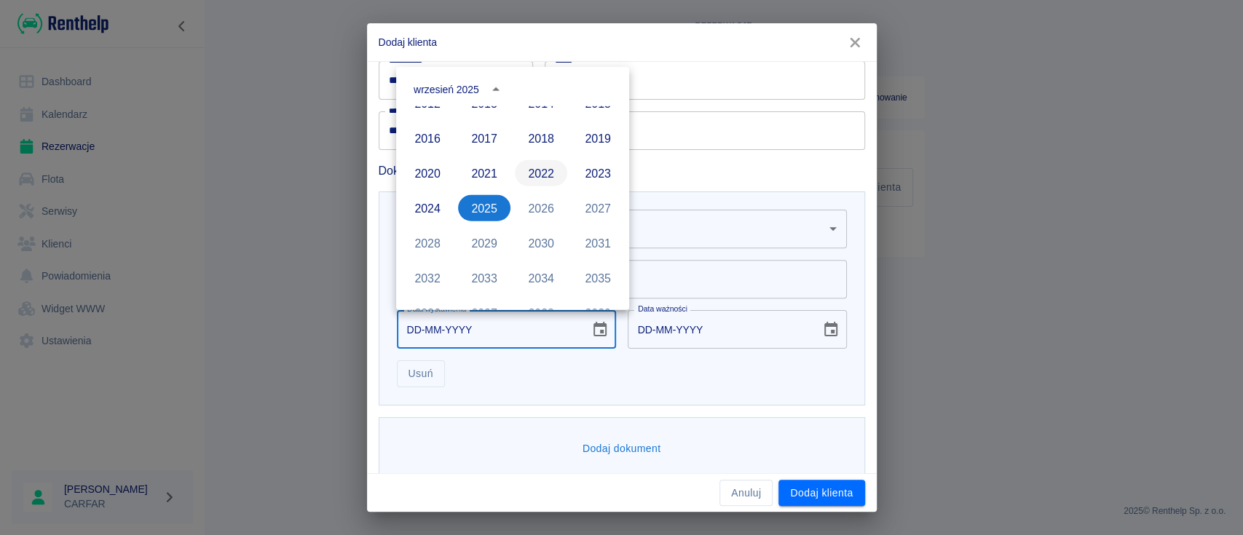
scroll to position [902, 0]
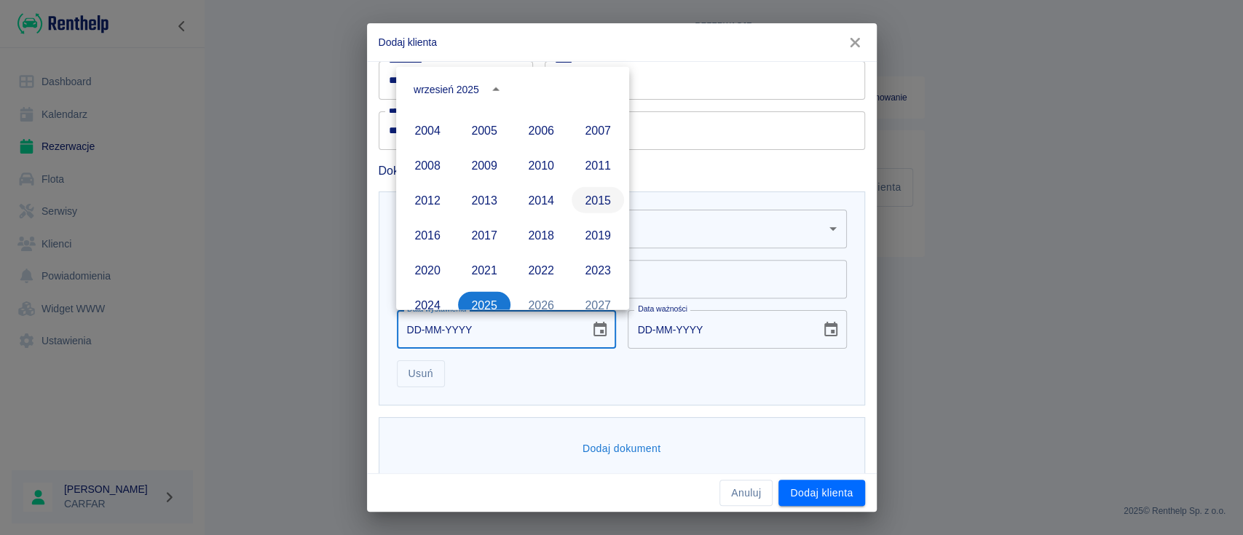
click at [594, 199] on button "2015" at bounding box center [598, 200] width 52 height 26
type input "14-09-2015"
type input "14-09-2025"
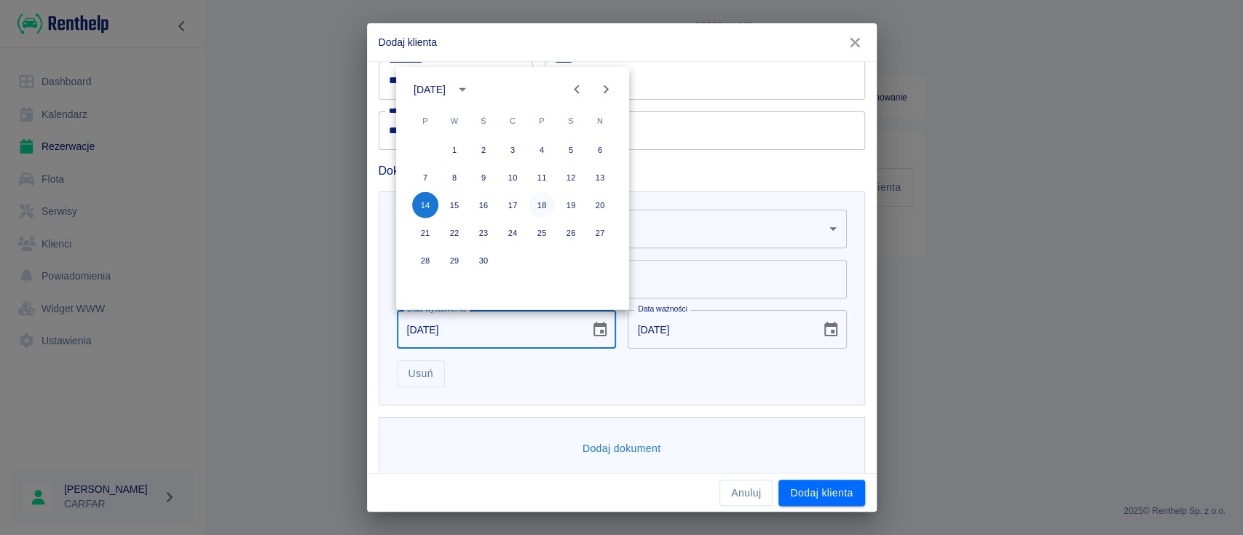
click at [548, 197] on button "18" at bounding box center [542, 205] width 26 height 26
type input "18-09-2015"
type input "18-09-2025"
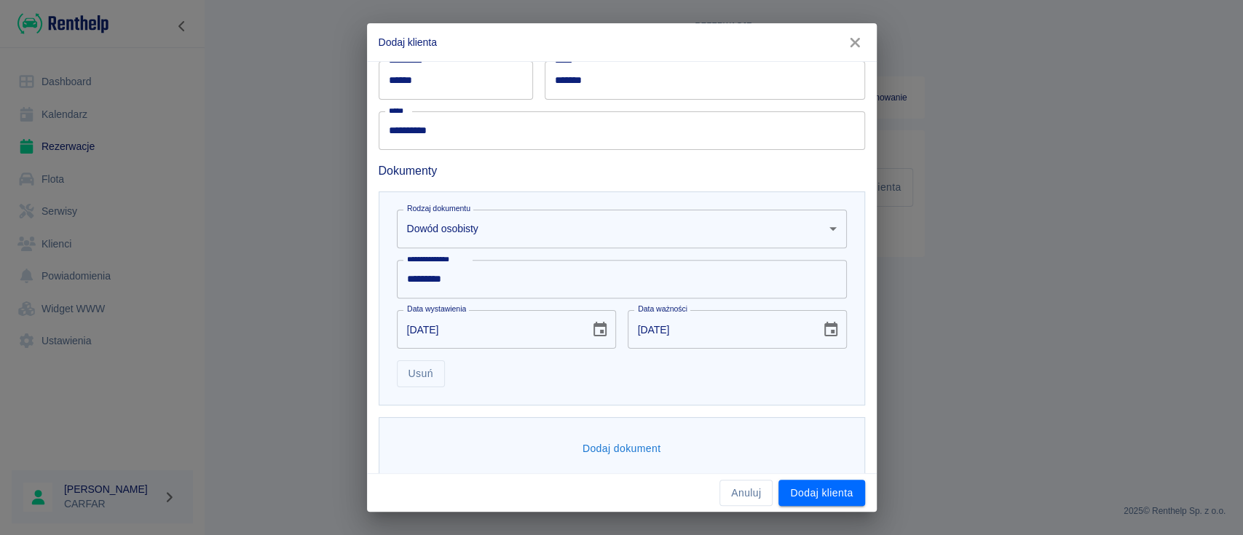
click at [713, 379] on div "Usuń" at bounding box center [616, 368] width 462 height 39
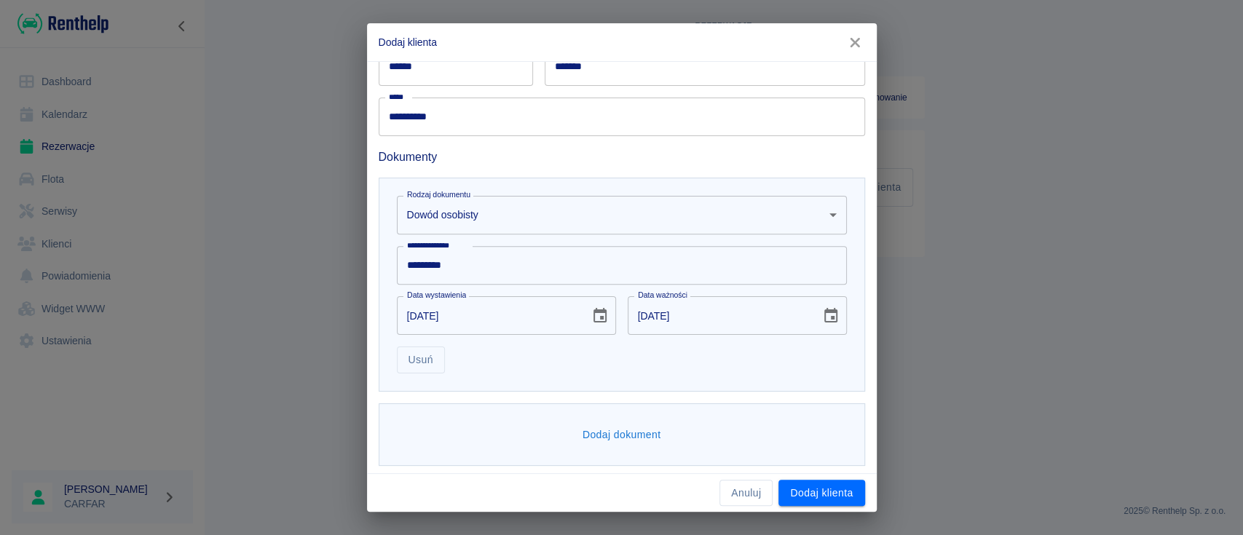
scroll to position [332, 0]
click at [644, 431] on button "Dodaj dokument" at bounding box center [622, 431] width 90 height 27
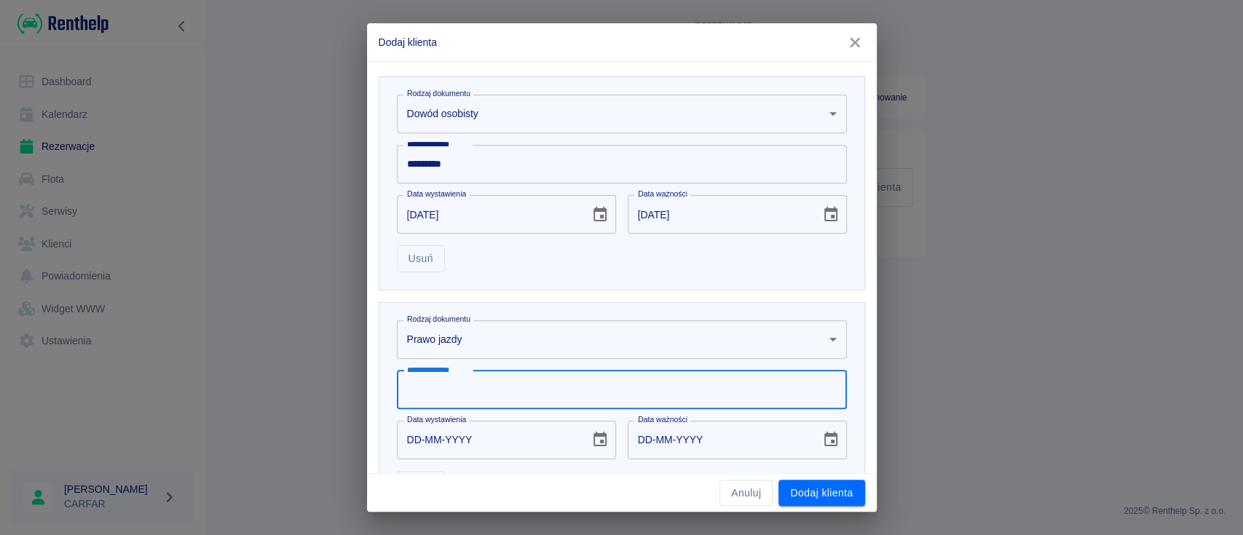
click at [548, 382] on input "**********" at bounding box center [622, 390] width 450 height 39
type input "**********"
click at [599, 440] on icon "Choose date" at bounding box center [599, 439] width 17 height 17
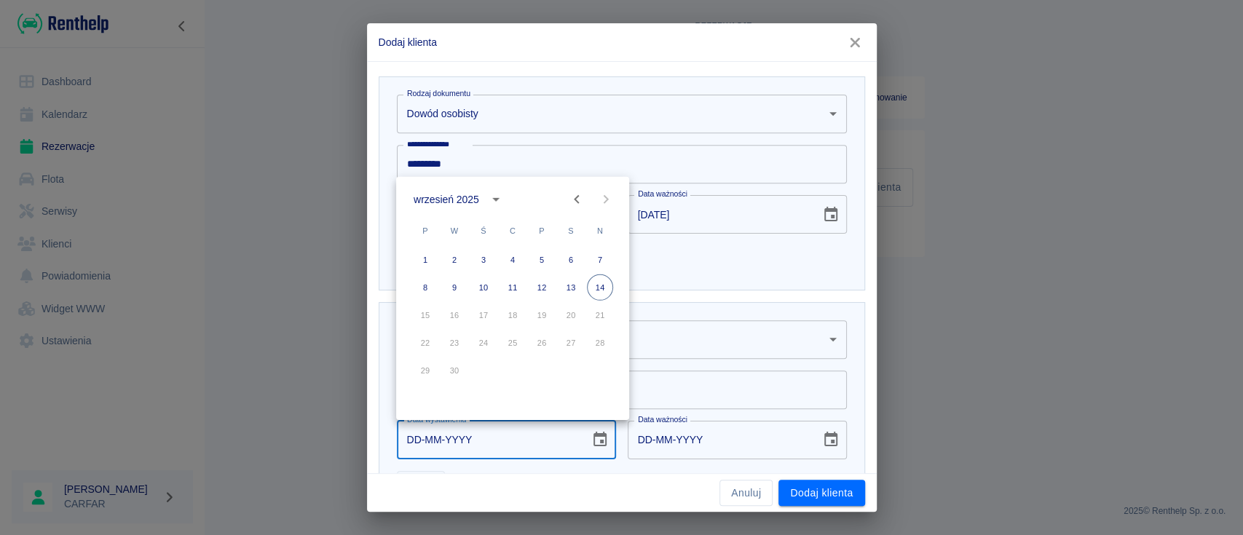
click at [471, 194] on div "wrzesień 2025" at bounding box center [447, 199] width 66 height 15
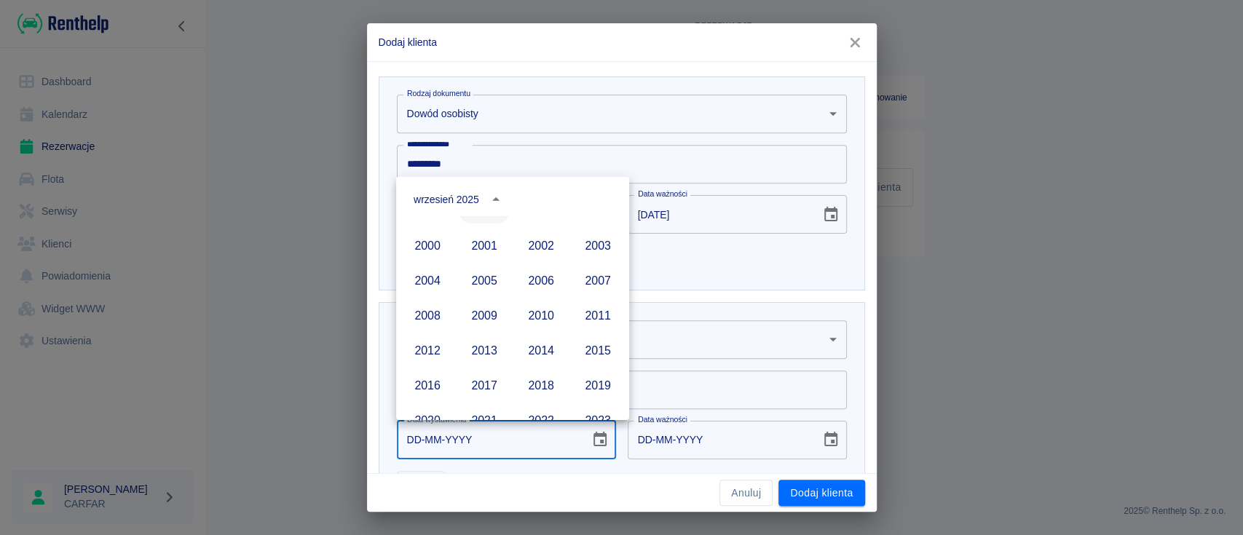
scroll to position [805, 0]
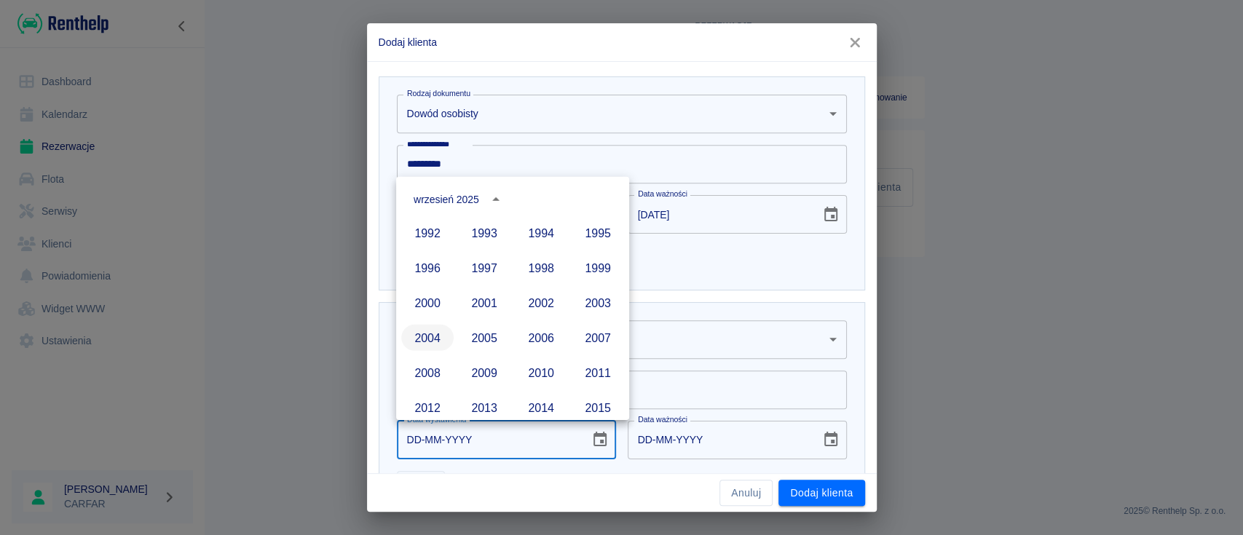
click at [427, 336] on button "2004" at bounding box center [427, 338] width 52 height 26
type input "14-09-2004"
type input "14-09-2014"
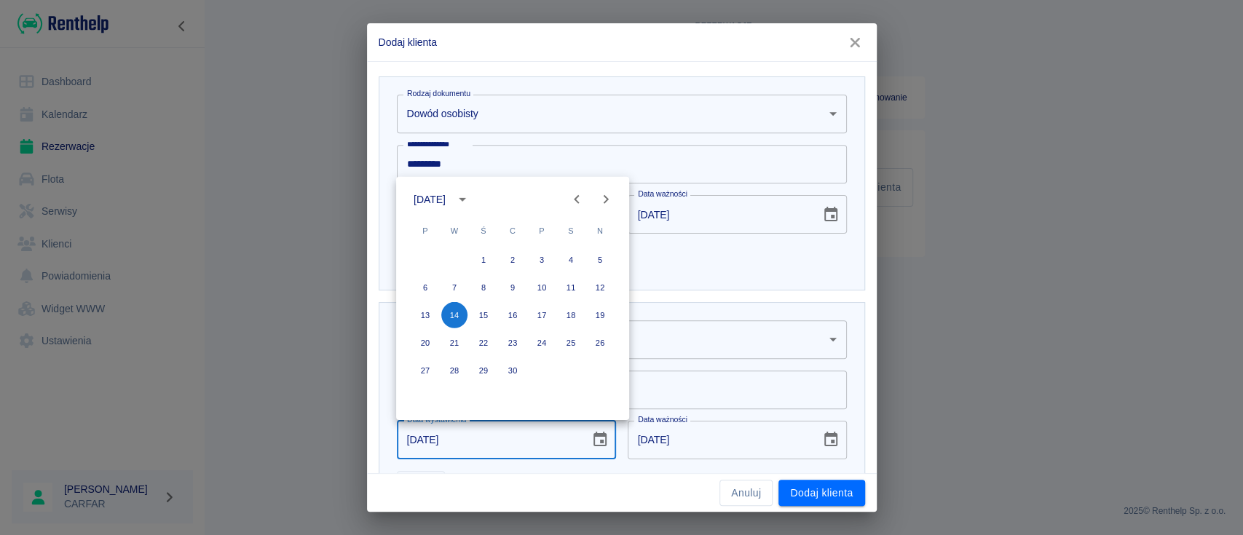
click at [583, 201] on icon "Previous month" at bounding box center [576, 199] width 17 height 17
click at [582, 201] on icon "Previous month" at bounding box center [576, 199] width 17 height 17
click at [580, 200] on icon "Previous month" at bounding box center [576, 199] width 17 height 17
click at [580, 199] on icon "Previous month" at bounding box center [576, 199] width 17 height 17
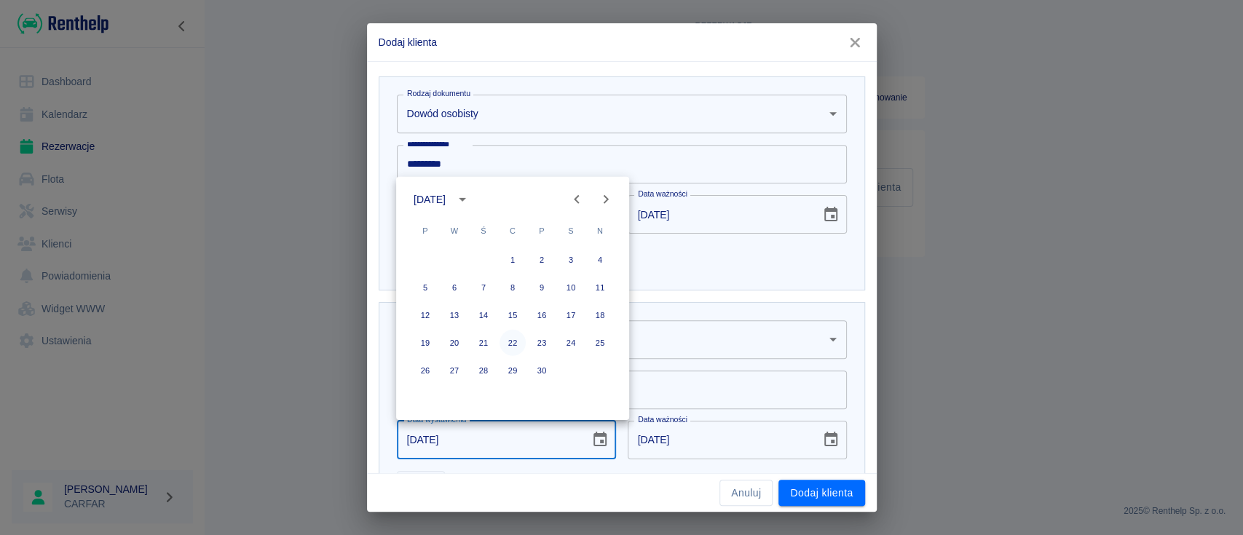
click at [511, 340] on button "22" at bounding box center [513, 343] width 26 height 26
type input "22-04-2004"
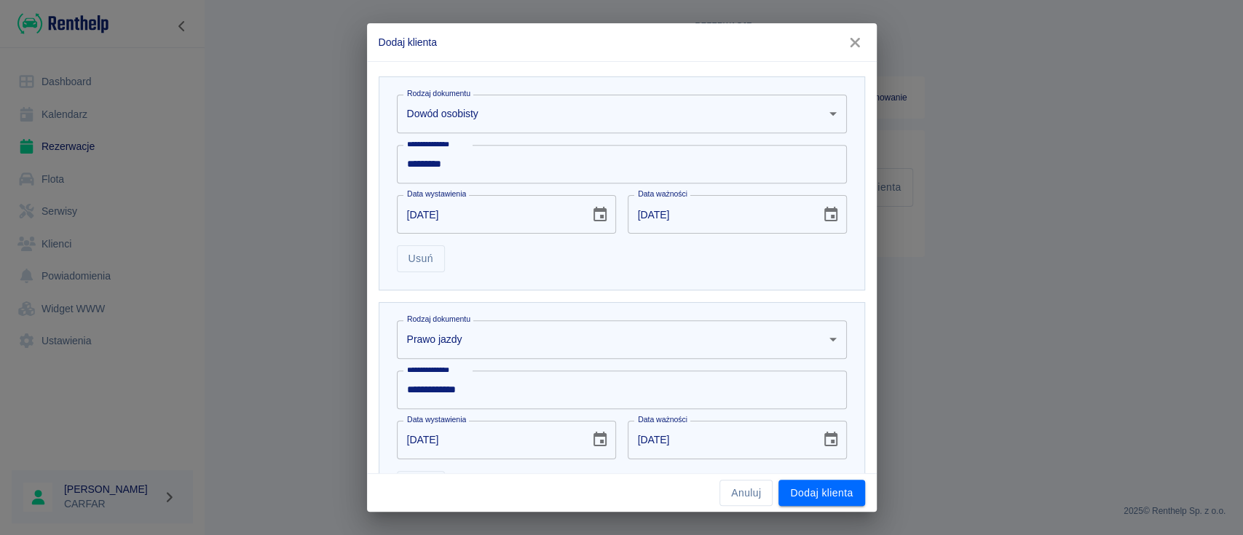
click at [822, 442] on icon "Choose date, selected date is 22 kwi 2014" at bounding box center [830, 439] width 17 height 17
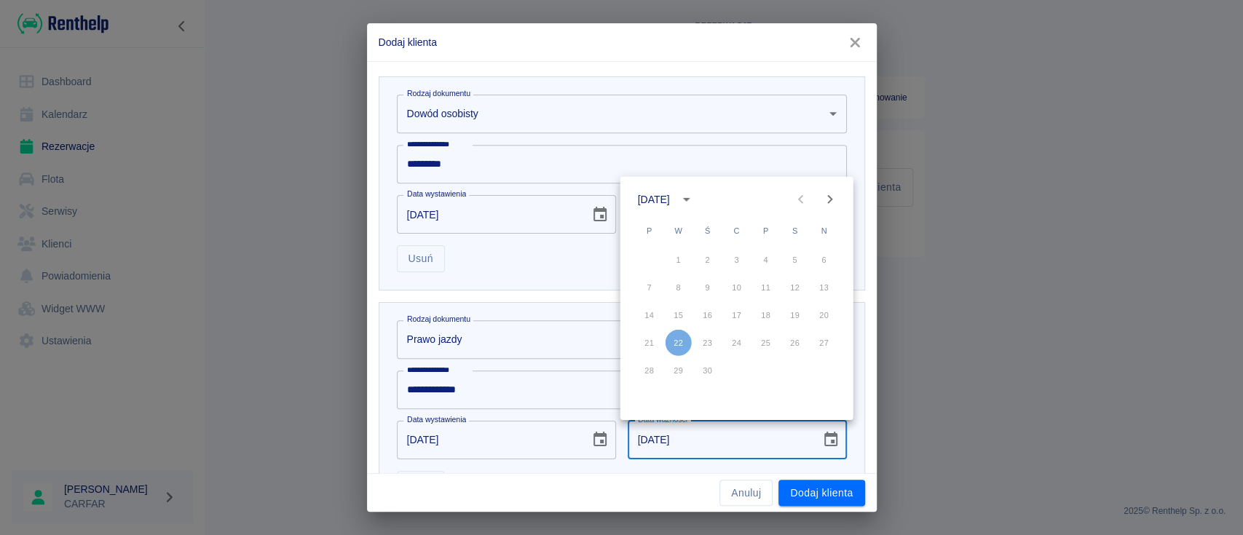
click at [670, 195] on div "kwiecień 2014" at bounding box center [654, 199] width 32 height 15
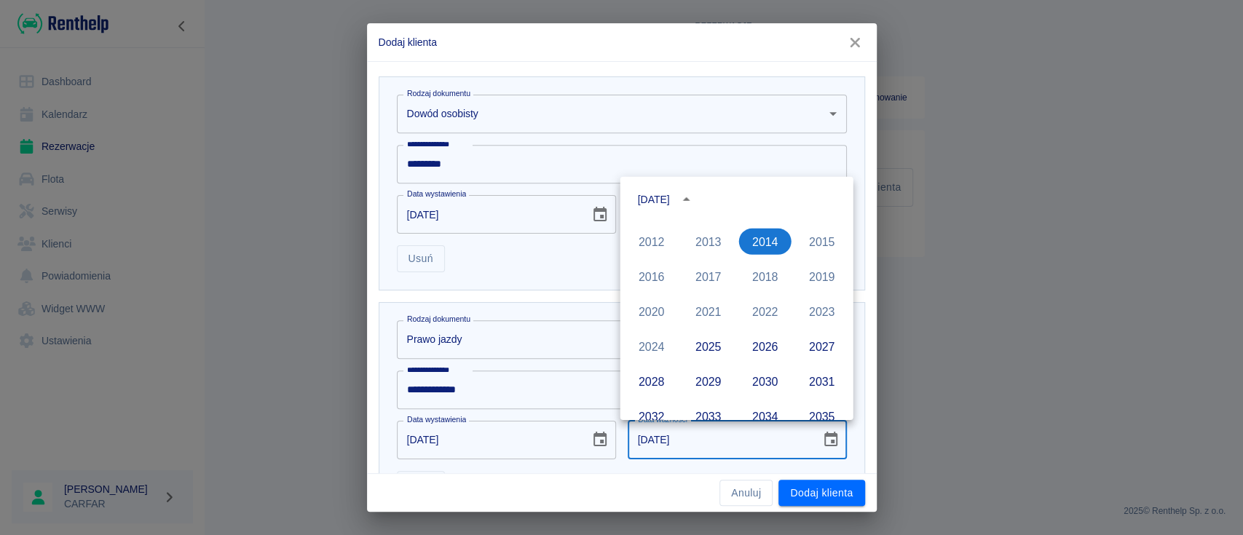
scroll to position [1068, 0]
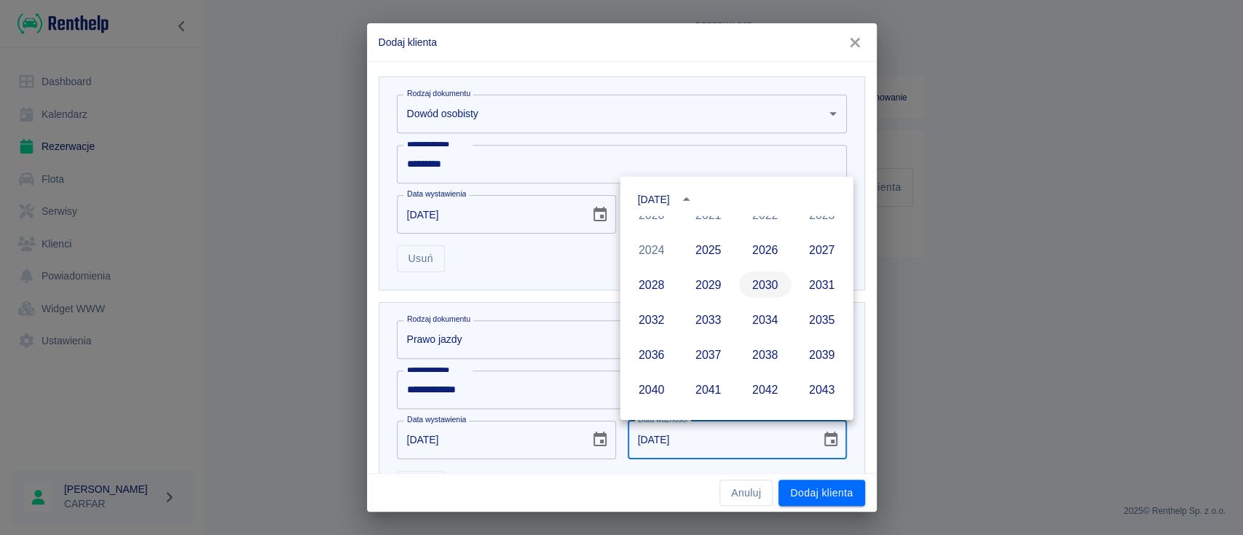
click at [763, 288] on button "2030" at bounding box center [765, 285] width 52 height 26
type input "22-04-2030"
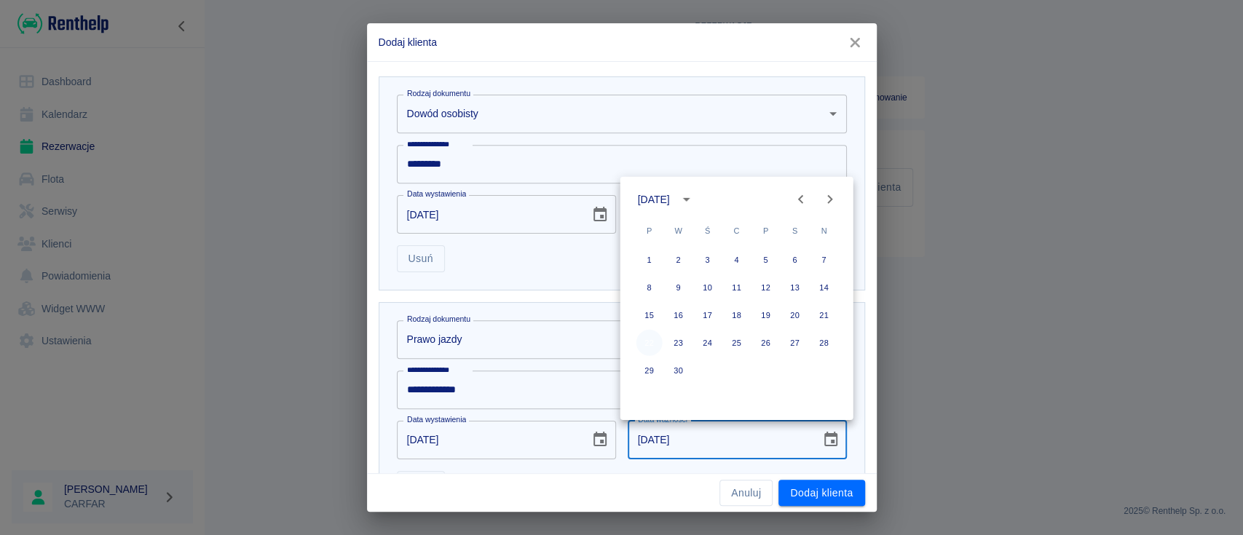
click at [651, 342] on button "22" at bounding box center [650, 343] width 26 height 26
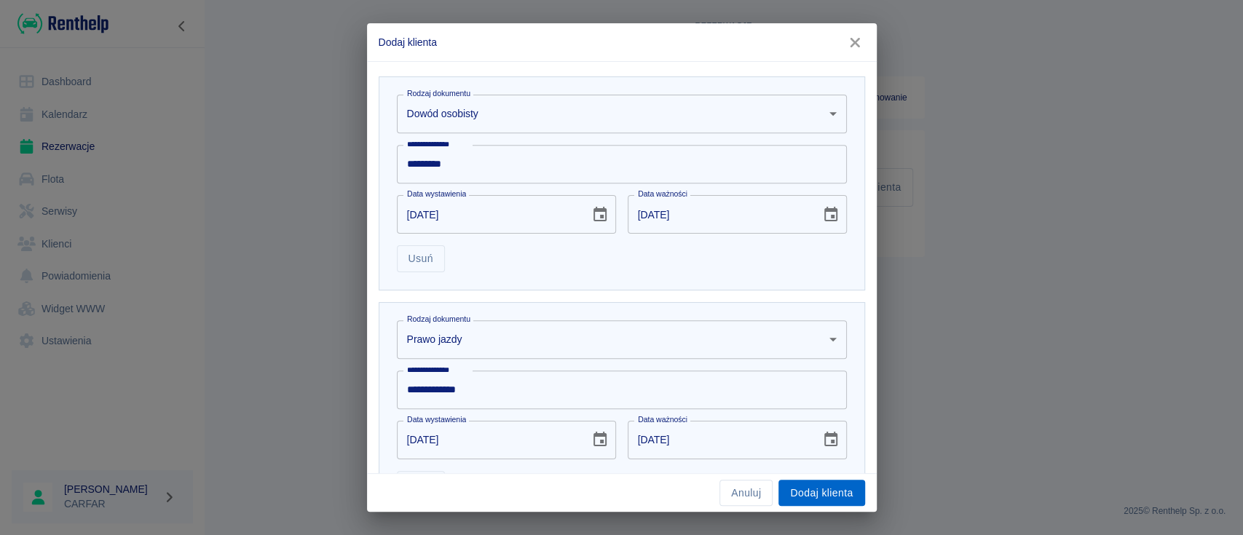
click at [835, 494] on button "Dodaj klienta" at bounding box center [822, 493] width 86 height 27
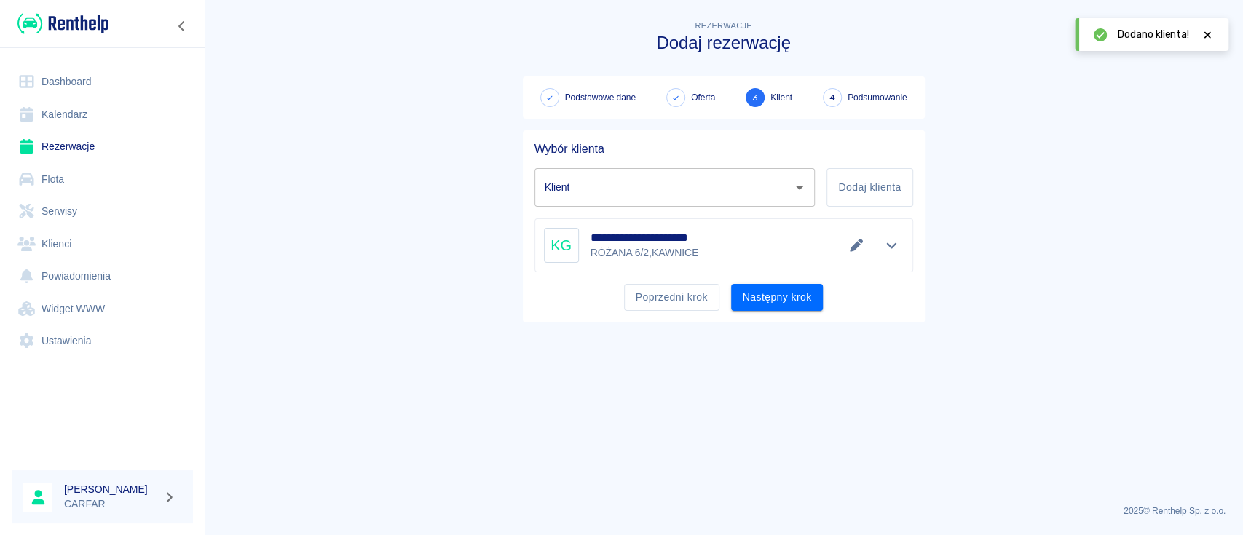
type input "KRZYSZTOF GROCHOCIŃSKI (+48665150811)"
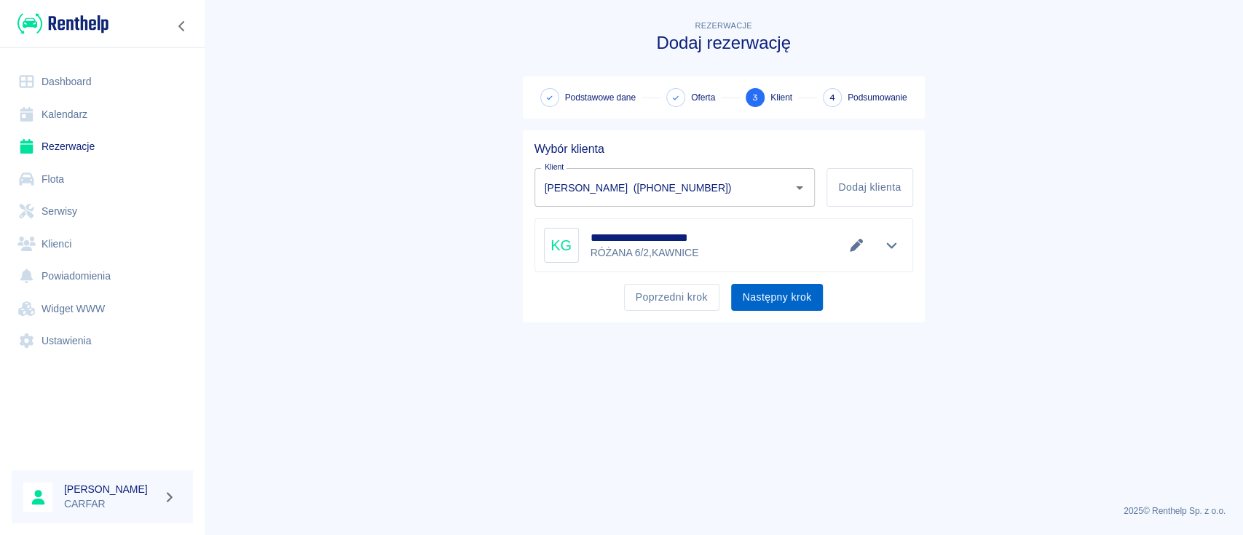
click at [800, 295] on button "Następny krok" at bounding box center [777, 297] width 92 height 27
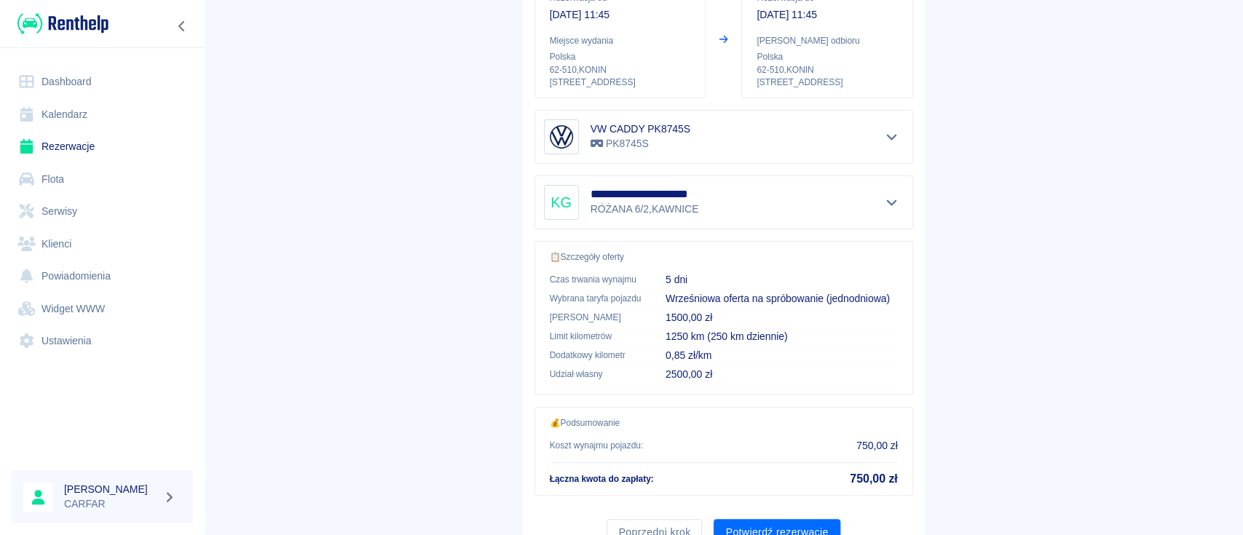
scroll to position [249, 0]
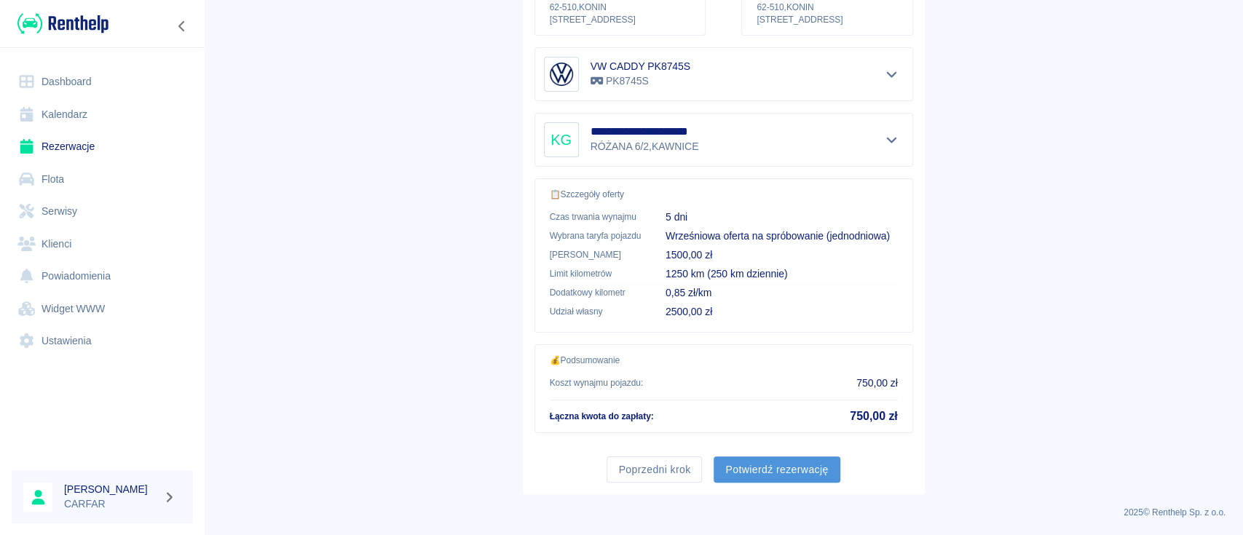
click at [781, 469] on button "Potwierdź rezerwację" at bounding box center [777, 470] width 126 height 27
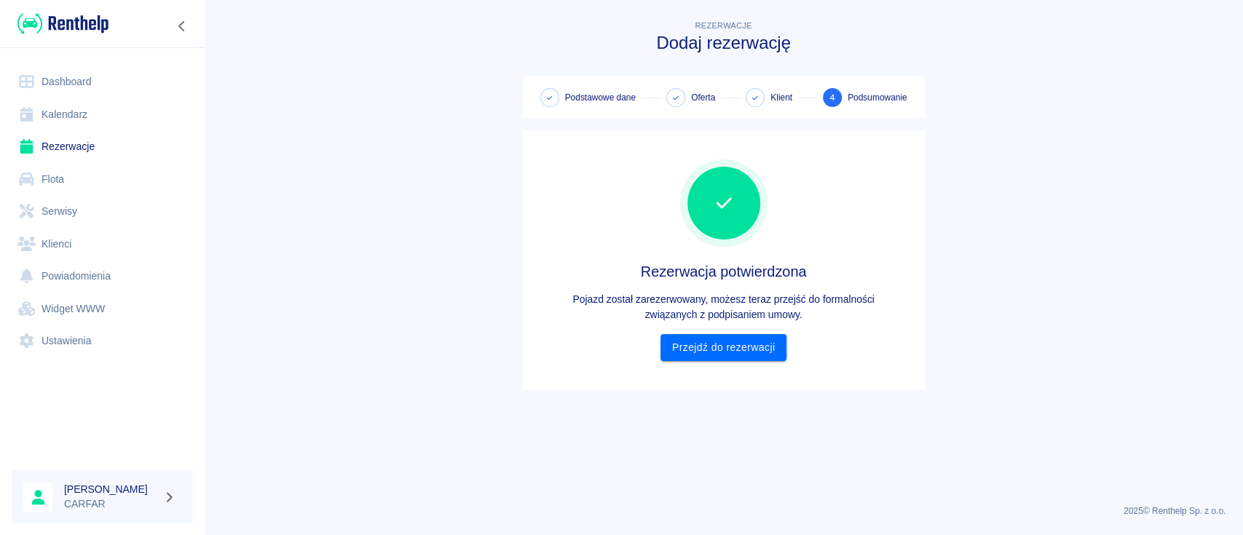
scroll to position [0, 0]
click at [710, 324] on div "Rezerwacja potwierdzona Pojazd został zarezerwowany, możesz teraz przejść do fo…" at bounding box center [724, 261] width 379 height 202
drag, startPoint x: 709, startPoint y: 363, endPoint x: 717, endPoint y: 364, distance: 8.9
click at [709, 363] on div "Rezerwacja potwierdzona Pojazd został zarezerwowany, możesz teraz przejść do fo…" at bounding box center [724, 260] width 379 height 237
click at [747, 355] on link "Przejdź do rezerwacji" at bounding box center [724, 347] width 126 height 27
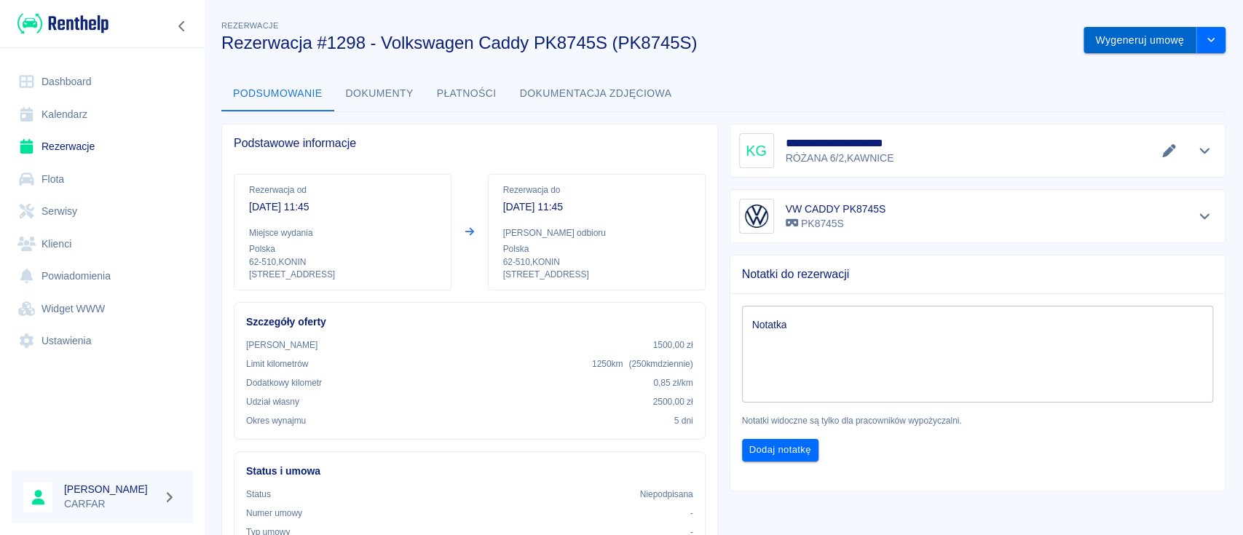
click at [1146, 44] on button "Wygeneruj umowę" at bounding box center [1140, 40] width 113 height 27
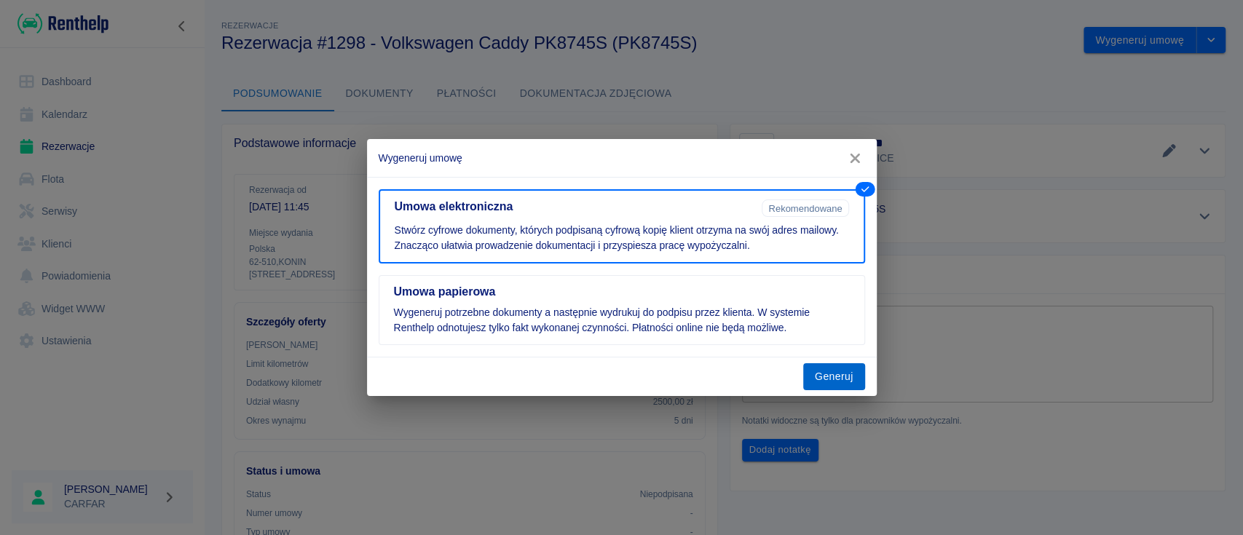
click at [832, 382] on button "Generuj" at bounding box center [834, 376] width 62 height 27
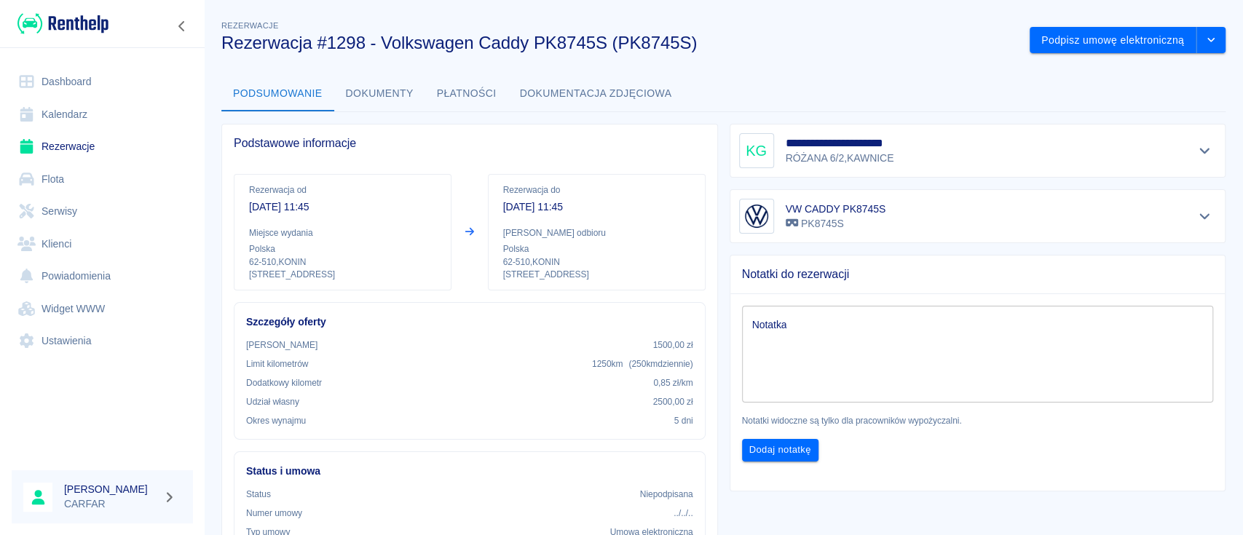
click at [280, 83] on button "Podsumowanie" at bounding box center [277, 93] width 113 height 35
click at [1200, 48] on button "drop-down" at bounding box center [1211, 40] width 29 height 27
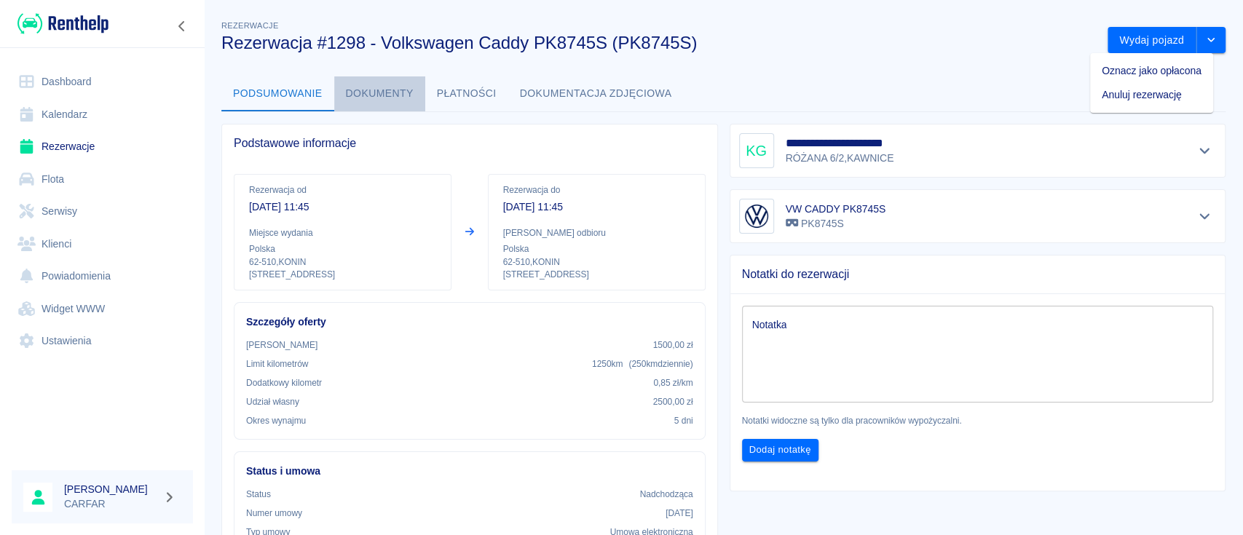
click at [380, 102] on button "Dokumenty" at bounding box center [379, 93] width 91 height 35
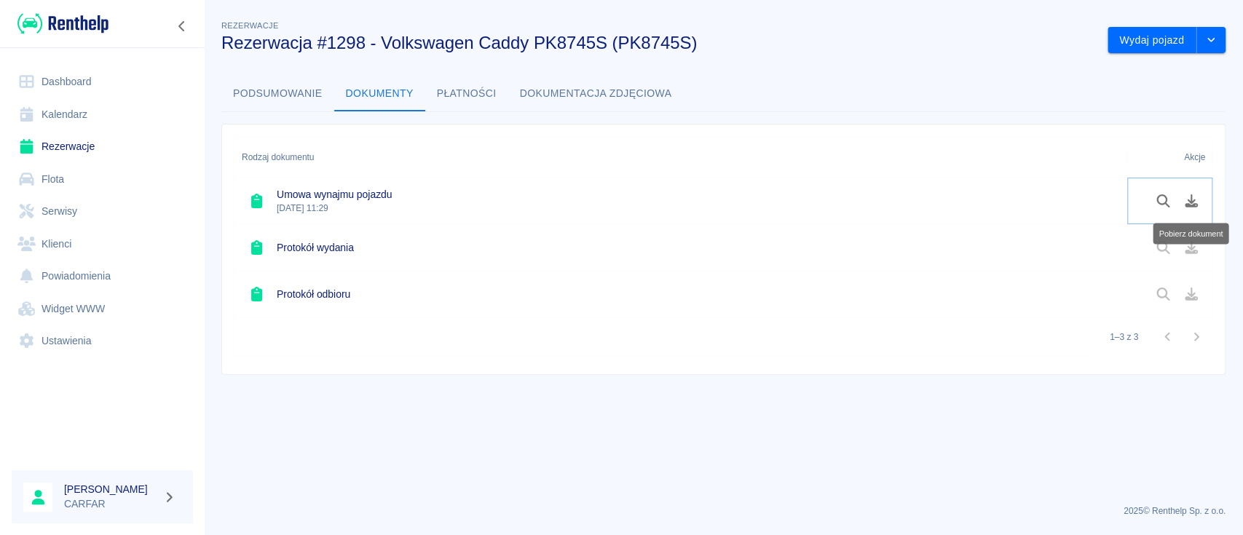
click at [1194, 197] on icon "Pobierz dokument" at bounding box center [1192, 200] width 17 height 13
